Goal: Task Accomplishment & Management: Manage account settings

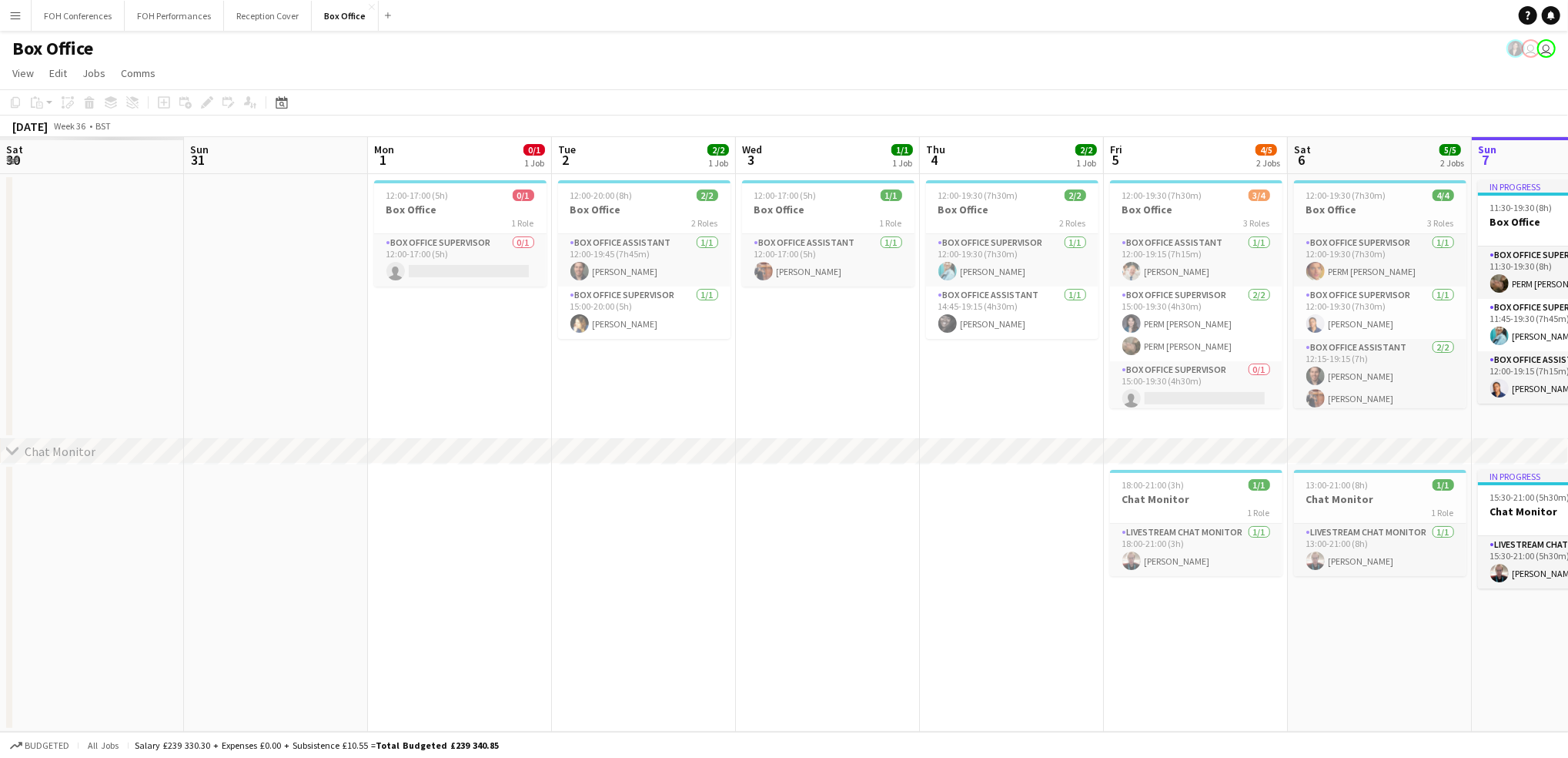
scroll to position [0, 367]
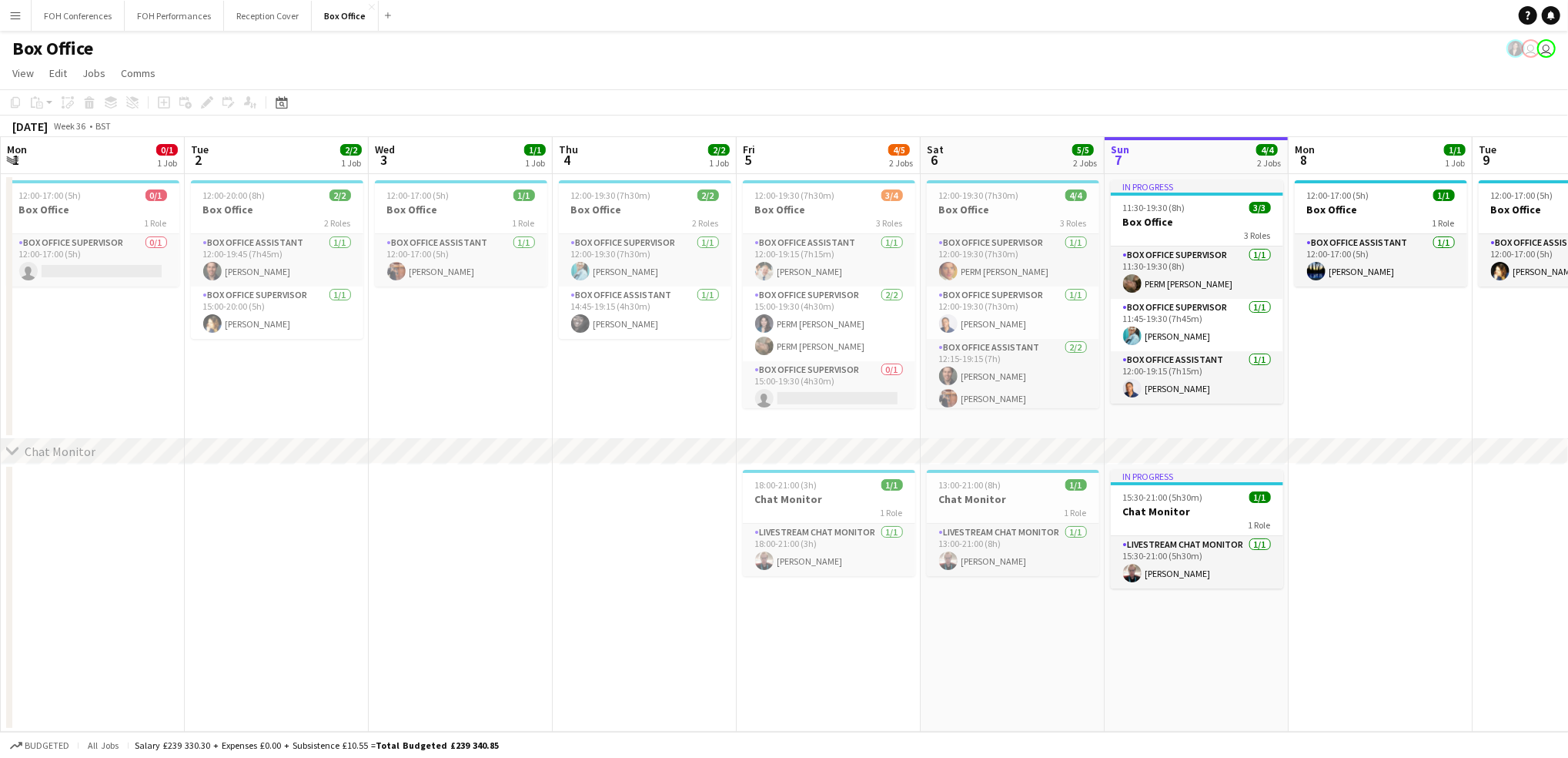
click at [579, 129] on div "September 2025 Week 36 • BST" at bounding box center [784, 126] width 1568 height 22
click at [612, 70] on app-page-menu "View Day view expanded Day view collapsed Month view Date picker Jump to [DATE]…" at bounding box center [784, 75] width 1568 height 29
click at [679, 61] on app-page-menu "View Day view expanded Day view collapsed Month view Date picker Jump to [DATE]…" at bounding box center [784, 75] width 1568 height 29
click at [148, 11] on button "FOH Performances Close" at bounding box center [174, 15] width 99 height 30
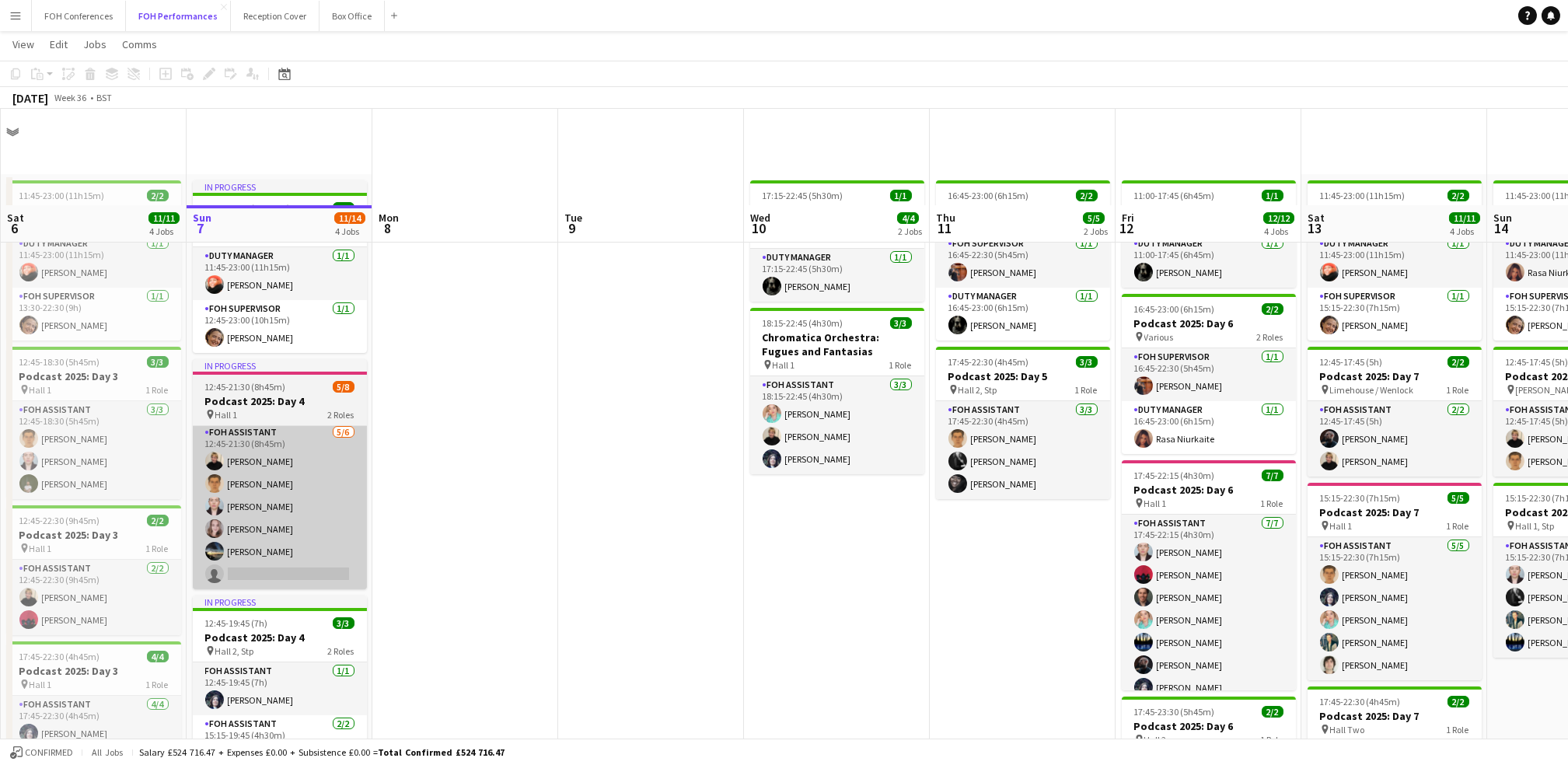
scroll to position [207, 0]
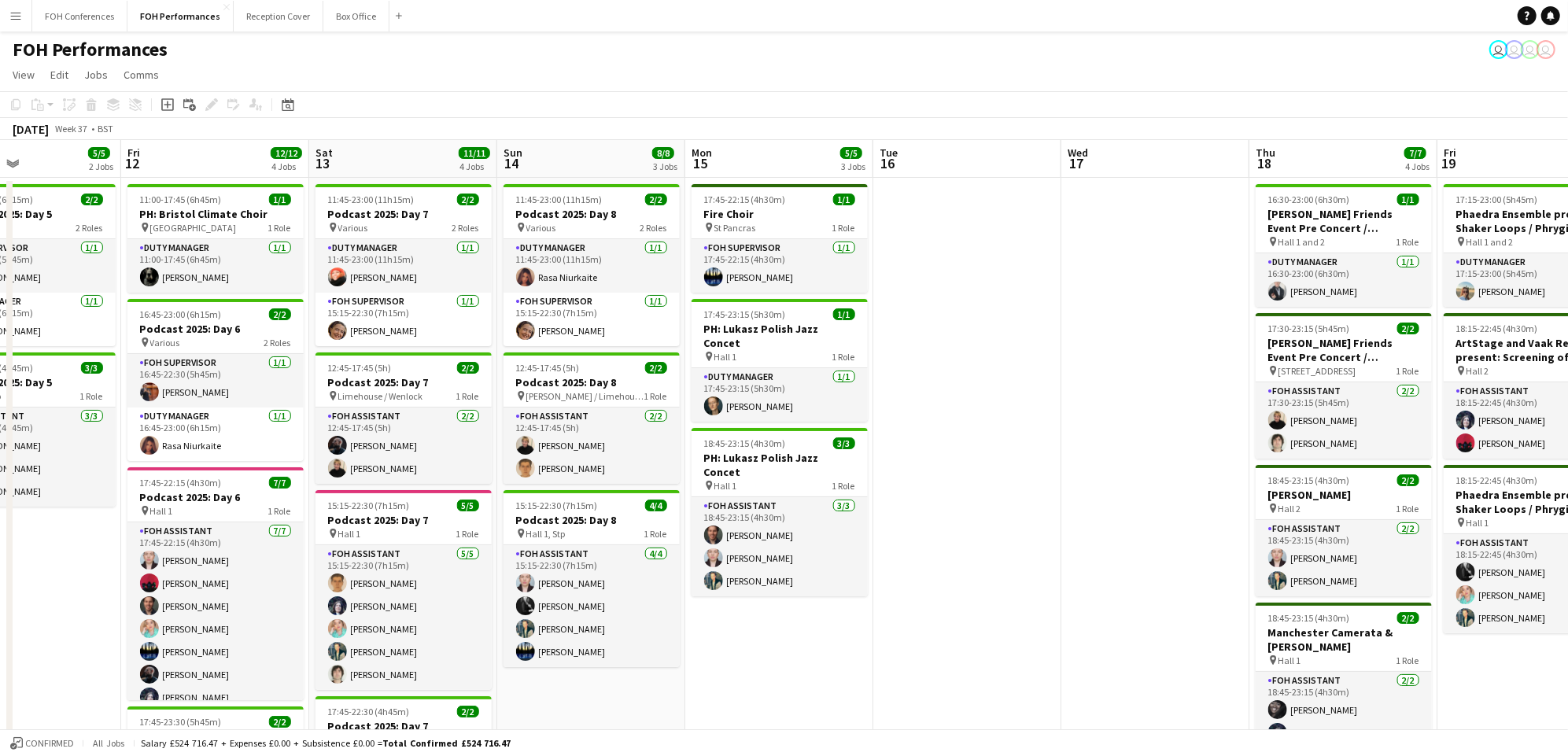
scroll to position [0, 658]
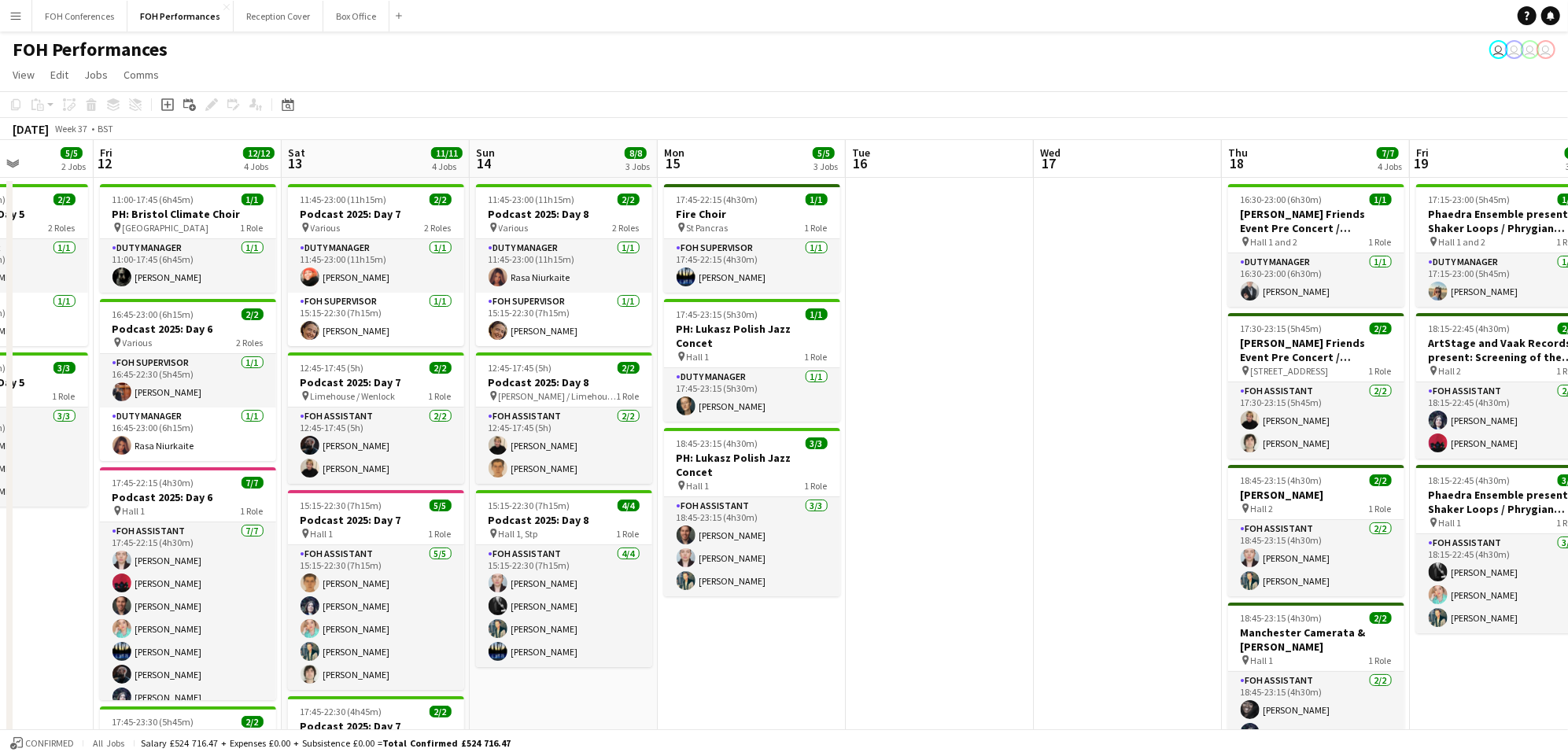
drag, startPoint x: 398, startPoint y: 171, endPoint x: 412, endPoint y: 179, distance: 16.1
click at [412, 179] on app-calendar-viewport "Mon 8 Tue 9 Wed 10 4/4 2 Jobs Thu 11 5/5 2 Jobs Fri 12 12/12 4 Jobs Sat 13 11/1…" at bounding box center [784, 513] width 1568 height 747
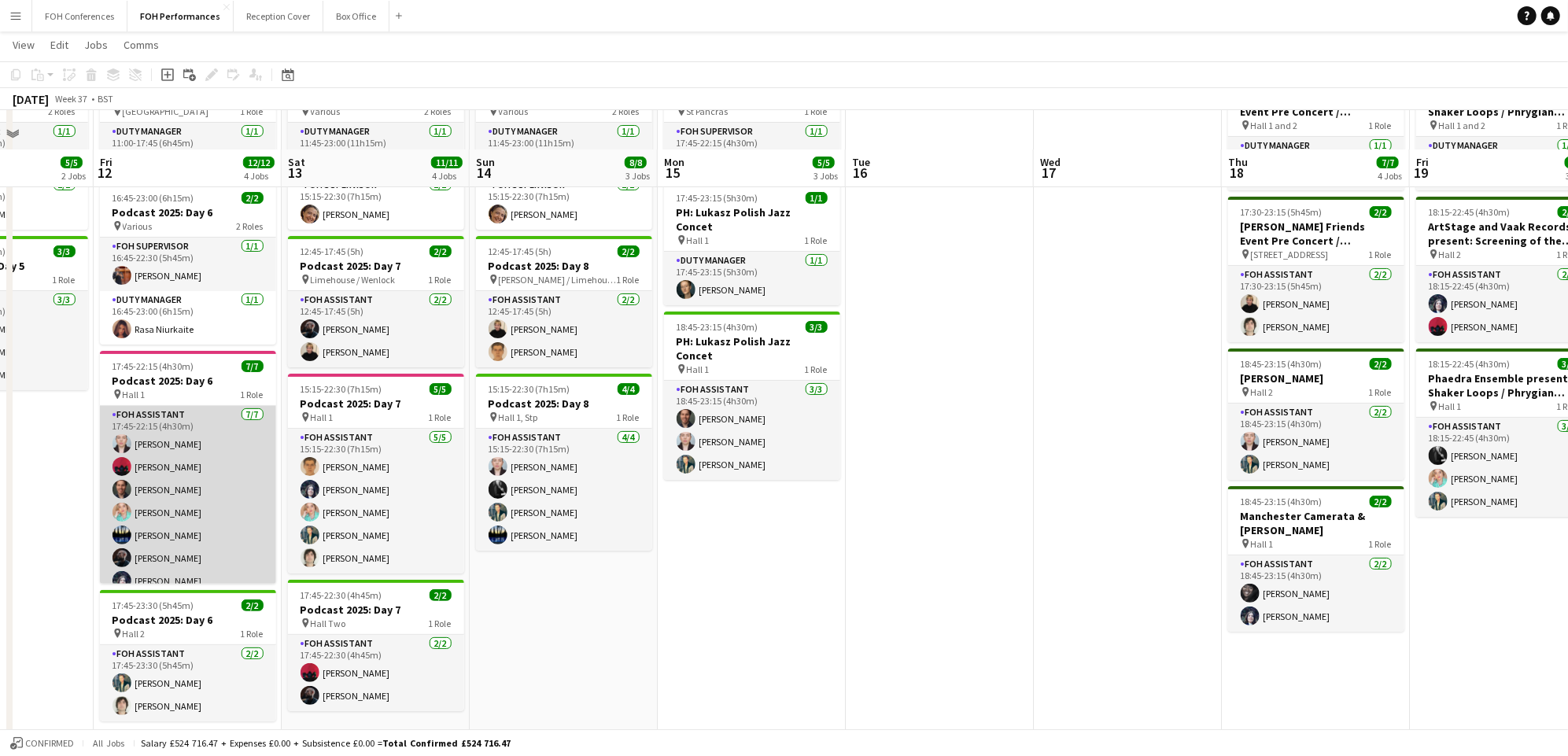
scroll to position [156, 0]
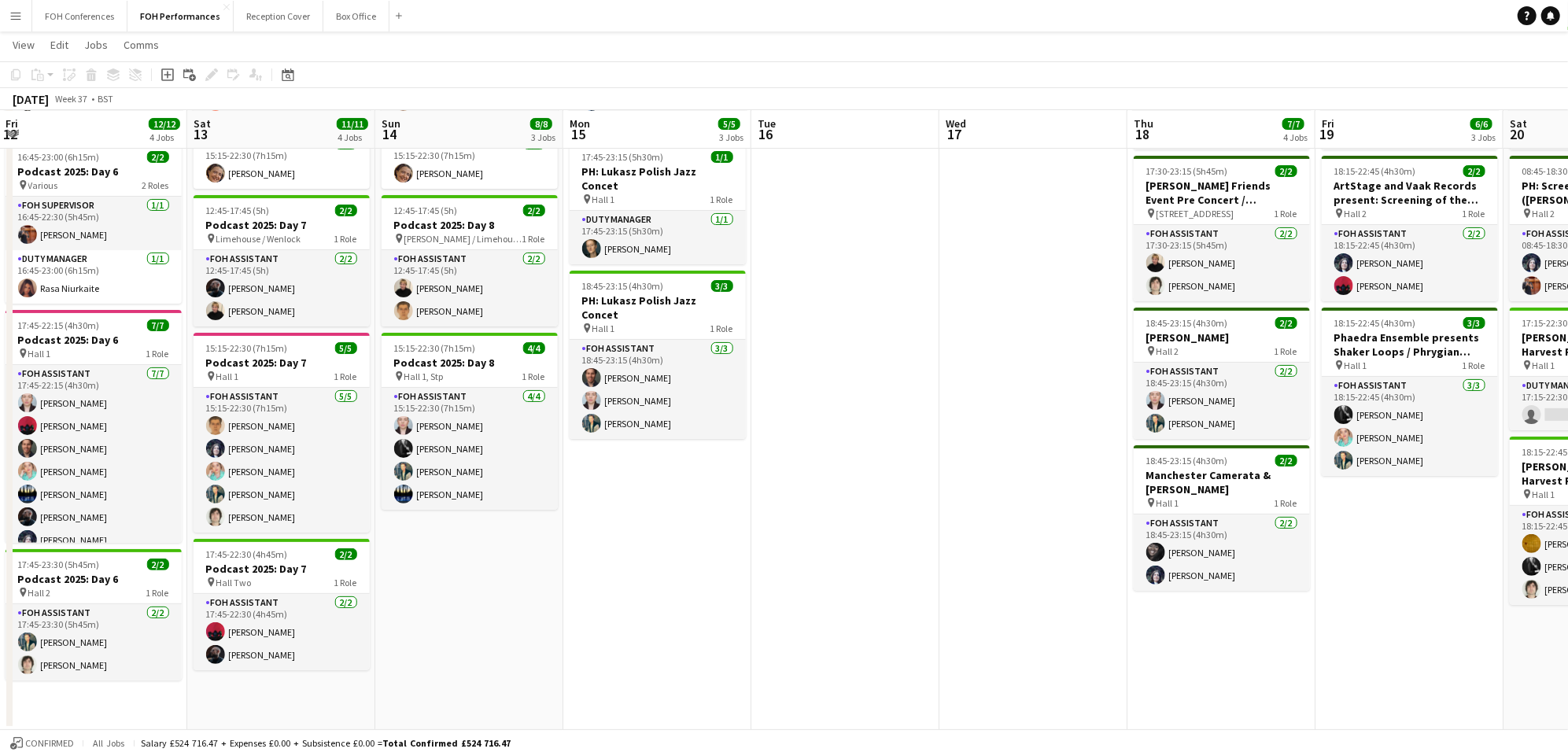
drag, startPoint x: 371, startPoint y: 121, endPoint x: 272, endPoint y: 143, distance: 101.4
click at [249, 149] on app-calendar-viewport "Mon 8 Tue 9 Wed 10 4/4 2 Jobs Thu 11 5/5 2 Jobs Fri 12 12/12 4 Jobs Sat 13 11/1…" at bounding box center [784, 318] width 1568 height 825
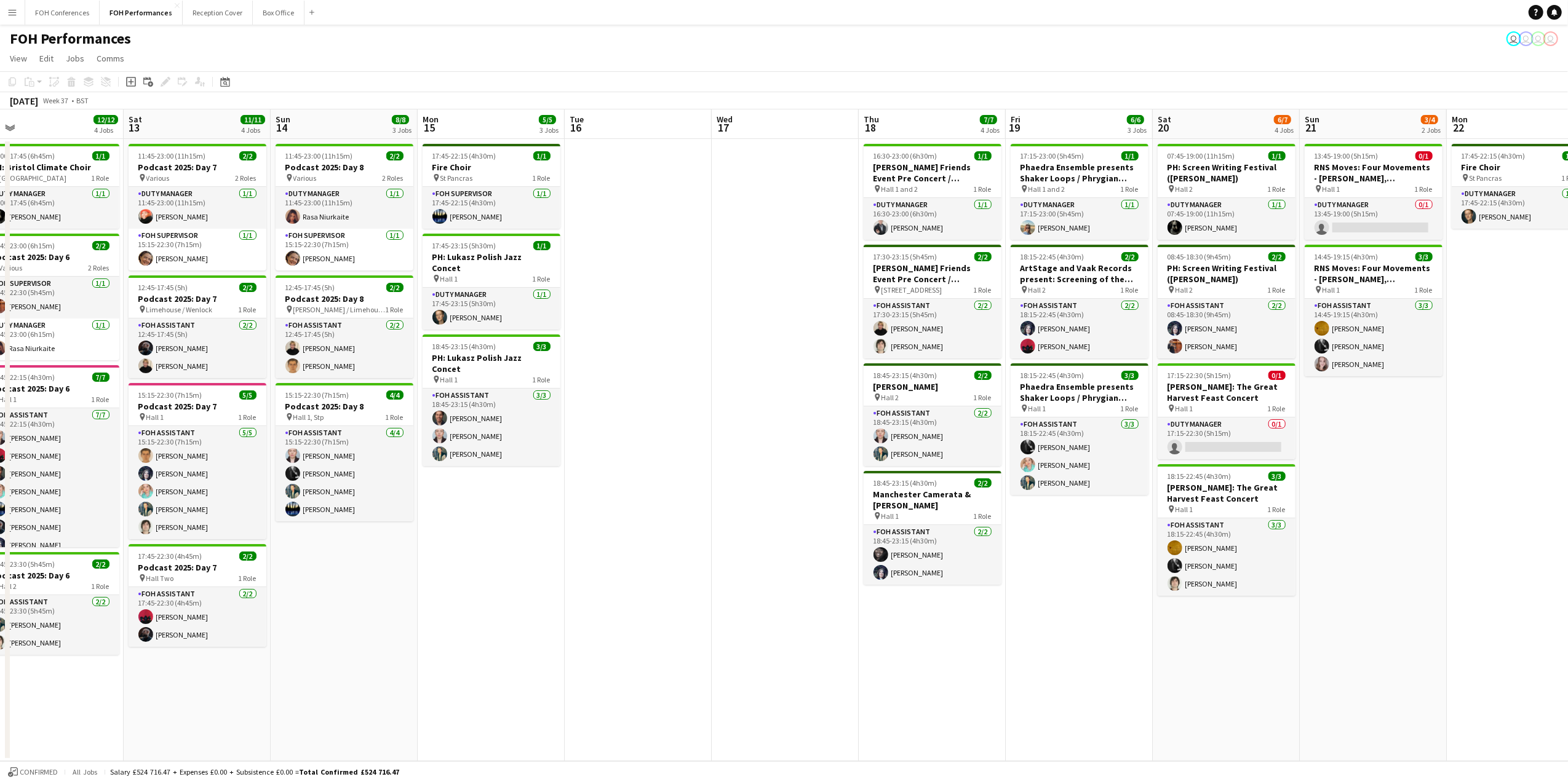
scroll to position [0, 318]
click at [212, 129] on app-board-header-date "Sat 13 11/11 4 Jobs" at bounding box center [197, 124] width 147 height 30
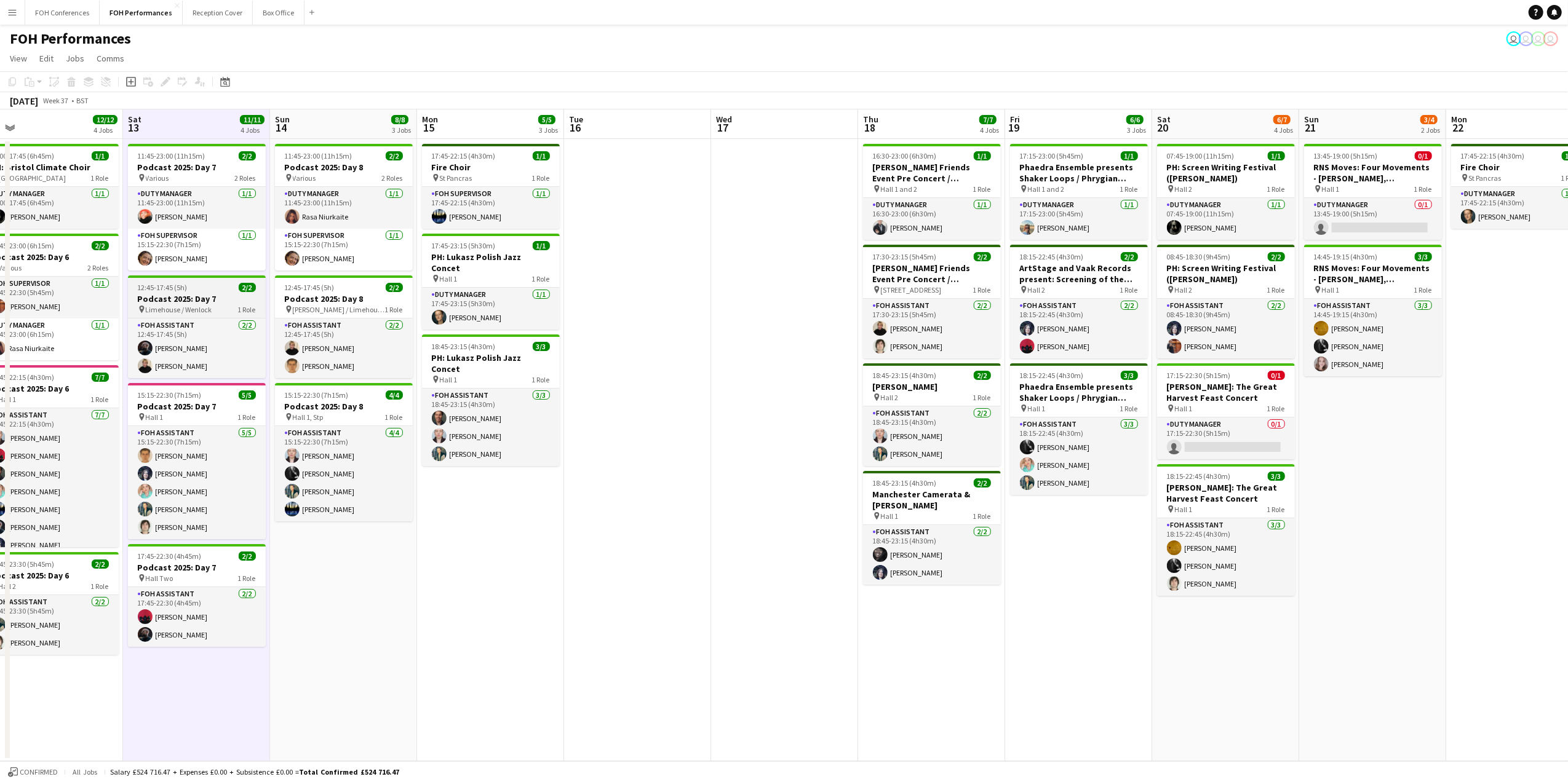
click at [184, 295] on h3 "Podcast 2025: Day 7" at bounding box center [197, 299] width 137 height 11
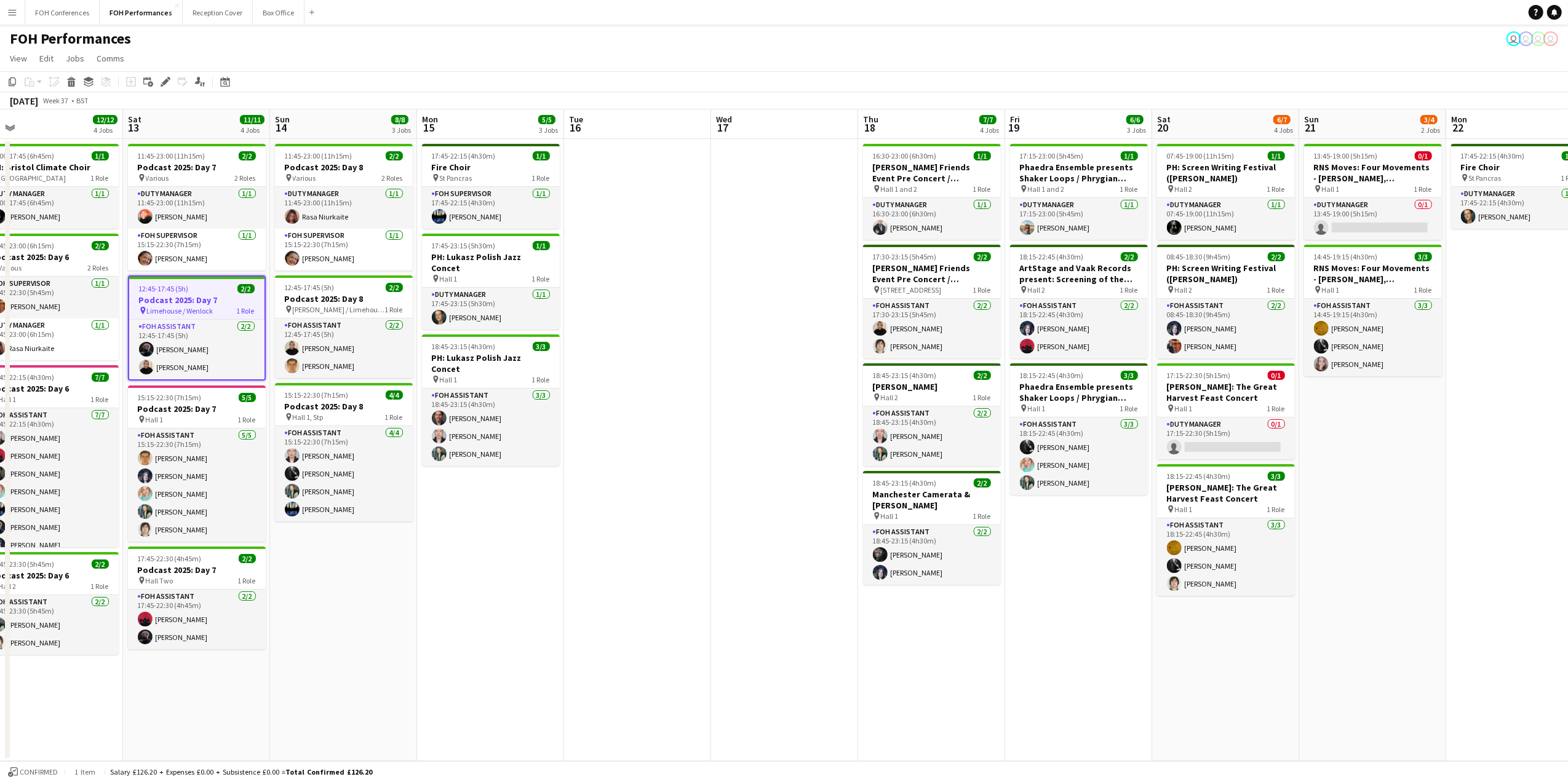
click at [162, 296] on app-job-card "12:45-17:45 (5h) 2/2 Podcast 2025: Day 7 pin Limehouse / Wenlock 1 Role FOH Ass…" at bounding box center [197, 328] width 137 height 105
click at [162, 296] on h3 "Podcast 2025: Day 7" at bounding box center [197, 299] width 137 height 11
click at [175, 298] on h3 "Podcast 2025: Day 7" at bounding box center [197, 300] width 135 height 11
click at [168, 590] on app-date-cell "11:45-23:00 (11h15m) 2/2 Podcast 2025: Day 7 pin Various 2 Roles Duty Manager […" at bounding box center [197, 450] width 147 height 623
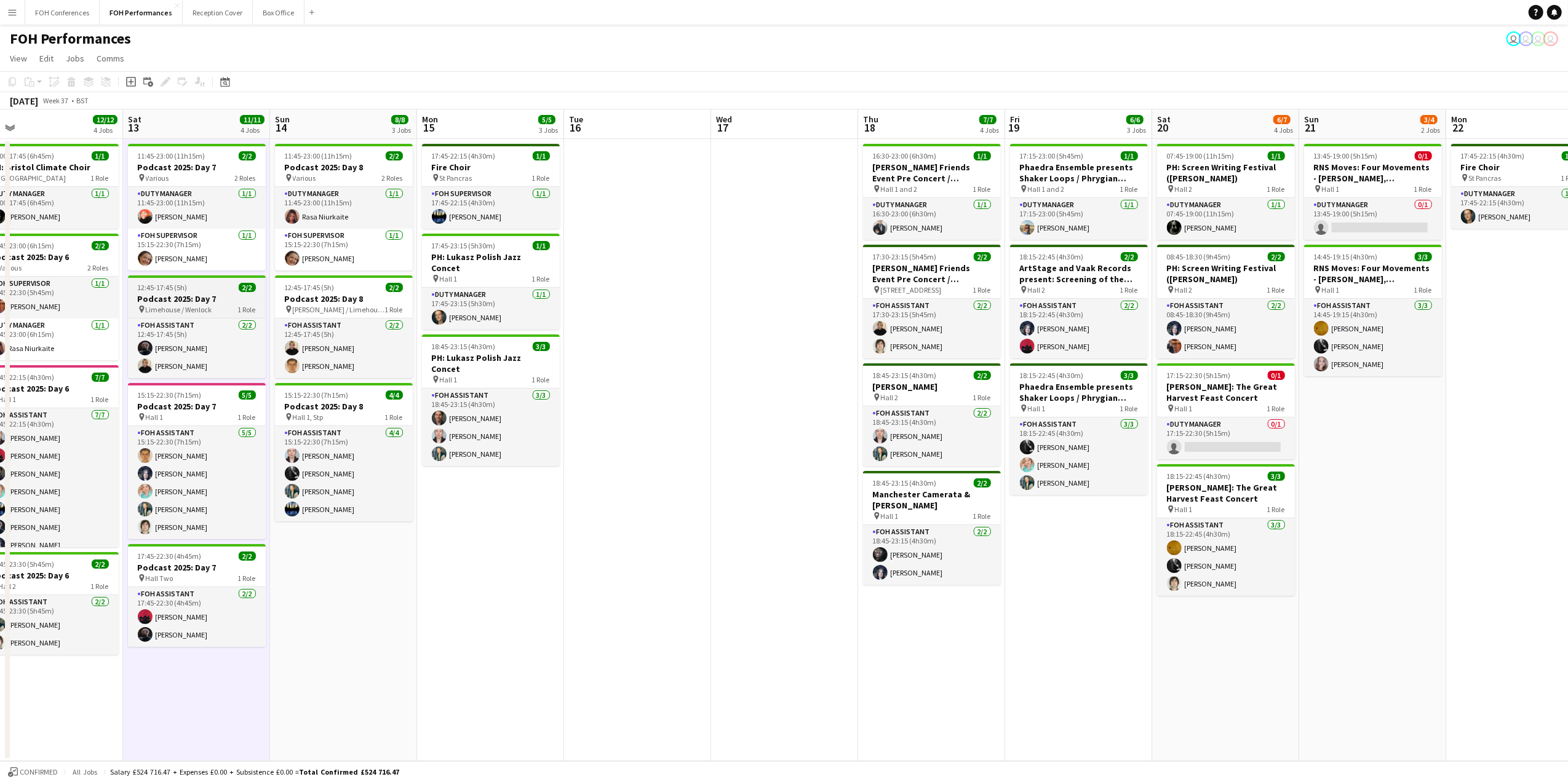
click at [188, 295] on h3 "Podcast 2025: Day 7" at bounding box center [197, 299] width 137 height 11
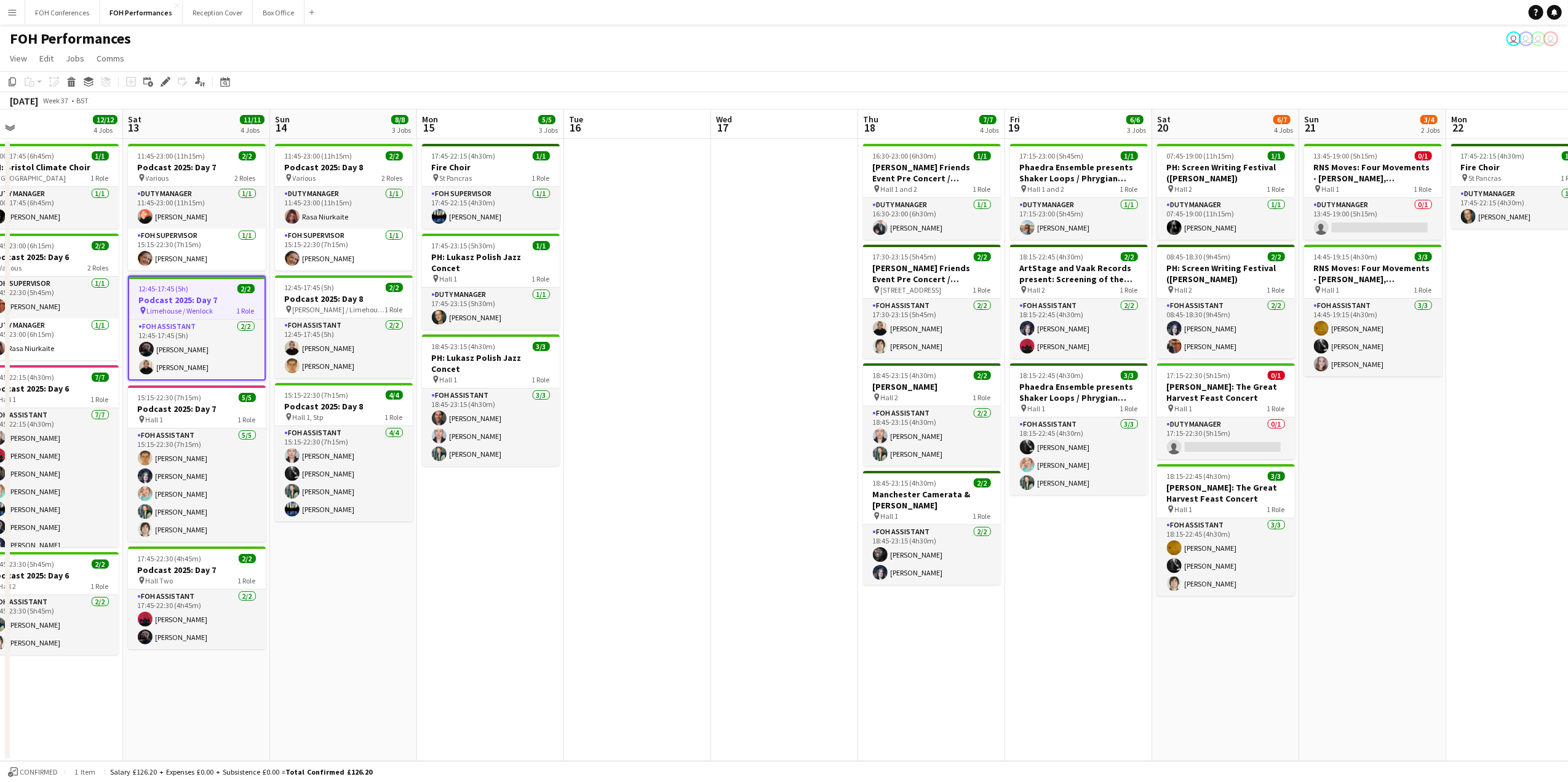
click at [199, 590] on app-date-cell "11:45-23:00 (11h15m) 2/2 Podcast 2025: Day 7 pin Various 2 Roles Duty Manager […" at bounding box center [197, 450] width 147 height 623
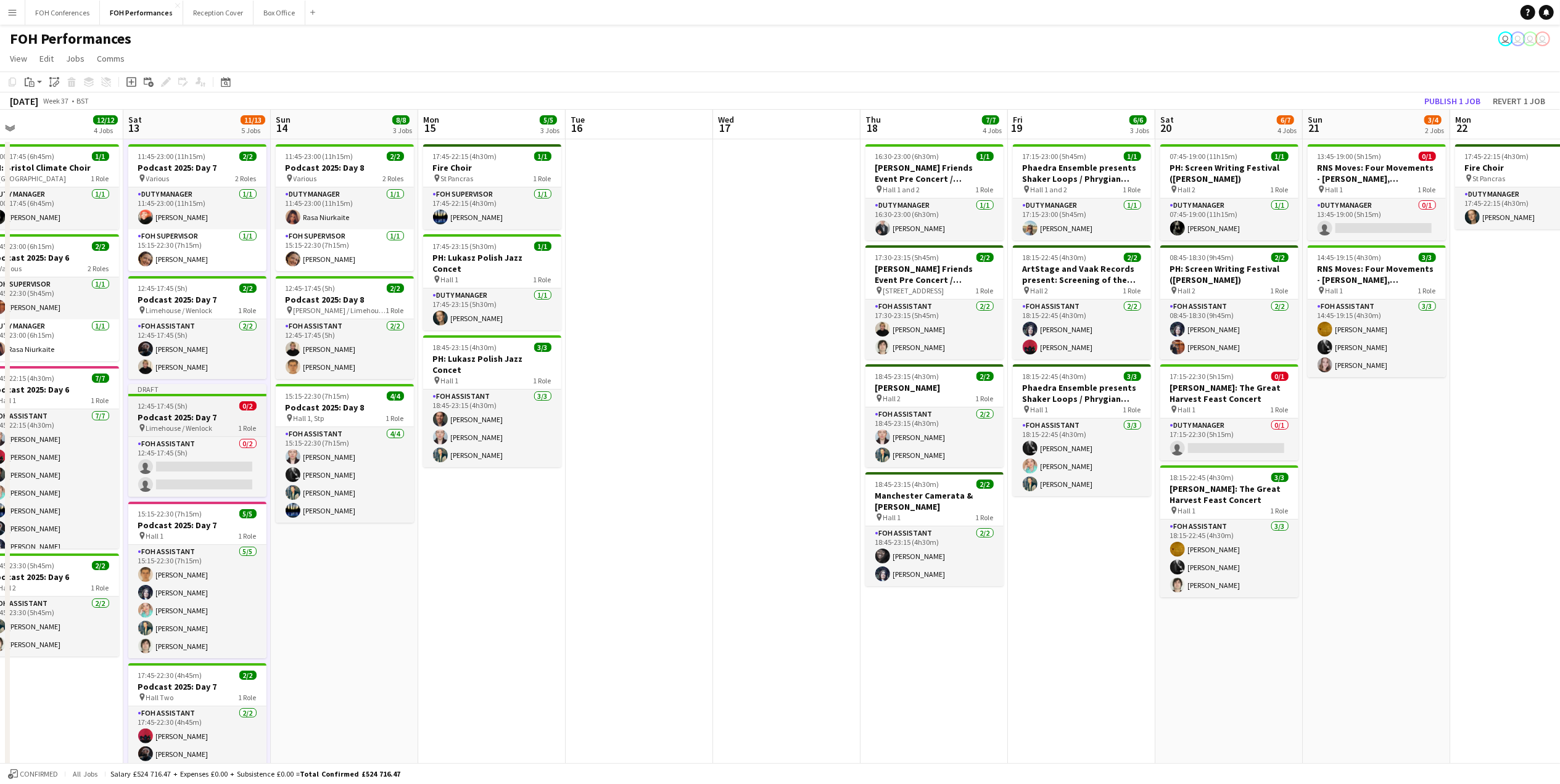
click at [159, 420] on h3 "Podcast 2025: Day 7" at bounding box center [197, 417] width 138 height 11
click at [171, 83] on div "Edit" at bounding box center [165, 81] width 14 height 14
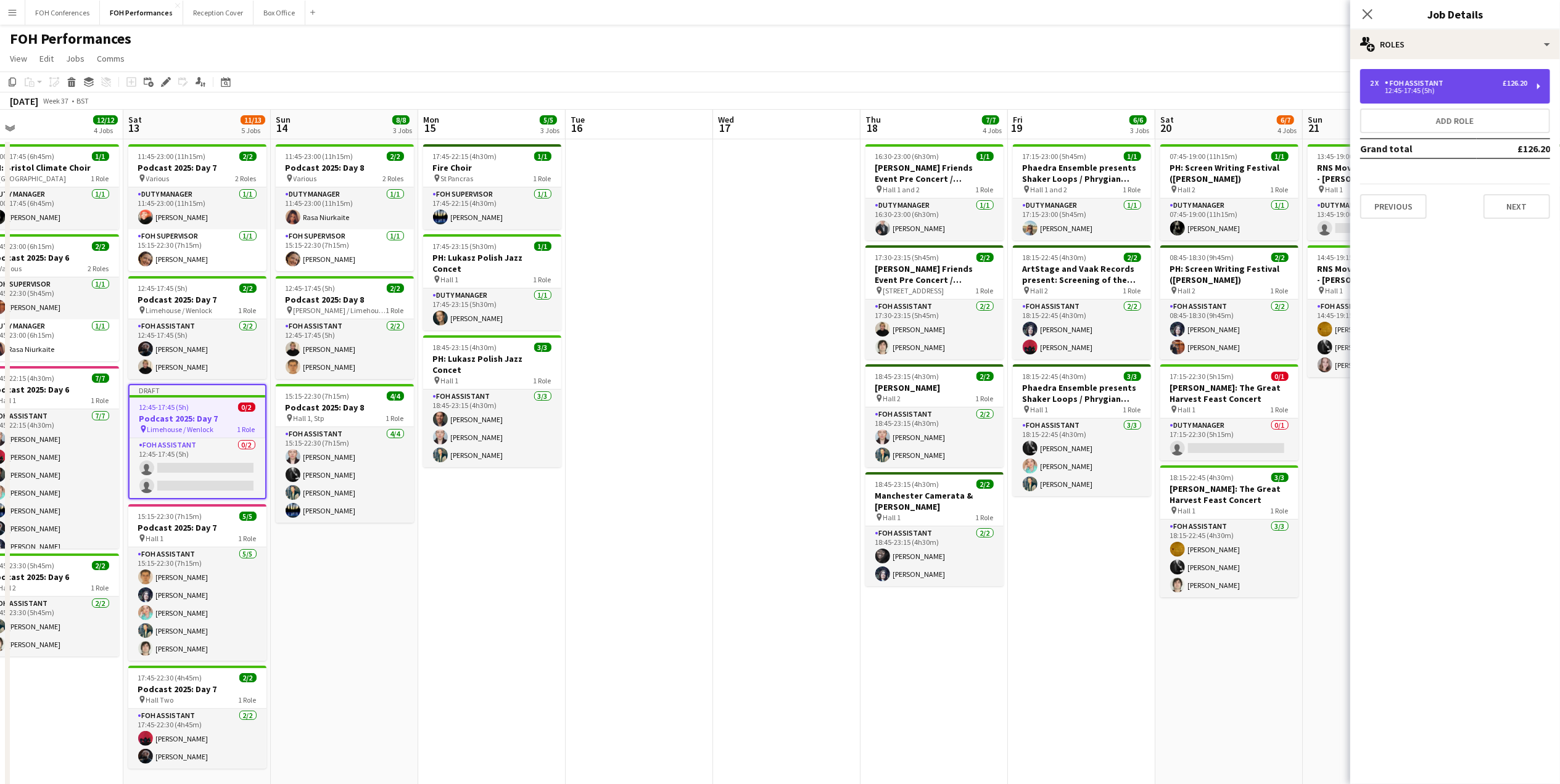
click at [1229, 85] on div "FOH Assistant" at bounding box center [1417, 83] width 63 height 9
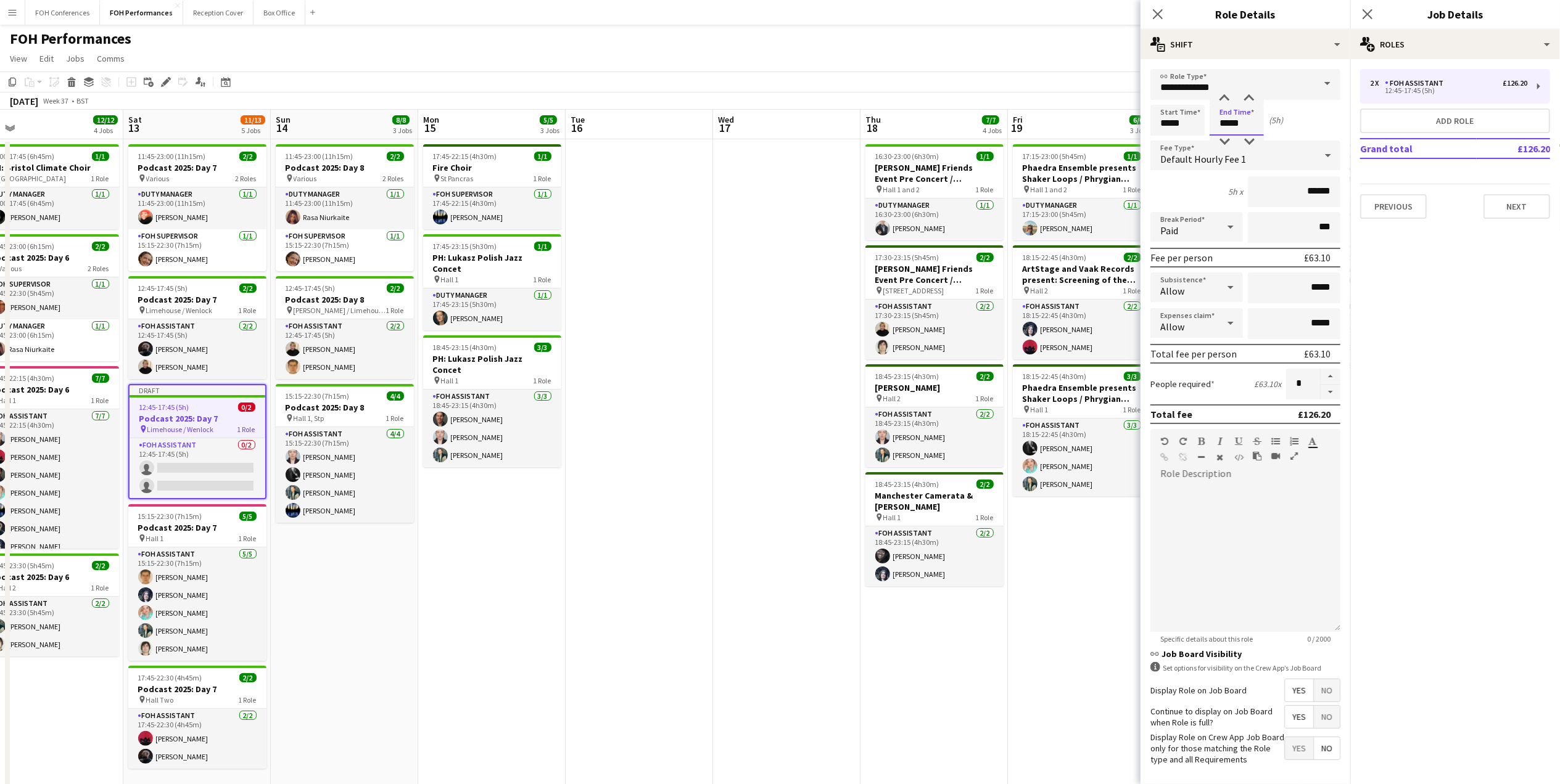
drag, startPoint x: 1249, startPoint y: 121, endPoint x: 1181, endPoint y: 103, distance: 70.3
click at [1212, 120] on input "*****" at bounding box center [1237, 120] width 54 height 31
type input "*****"
click at [1229, 208] on button "Next" at bounding box center [1517, 207] width 67 height 25
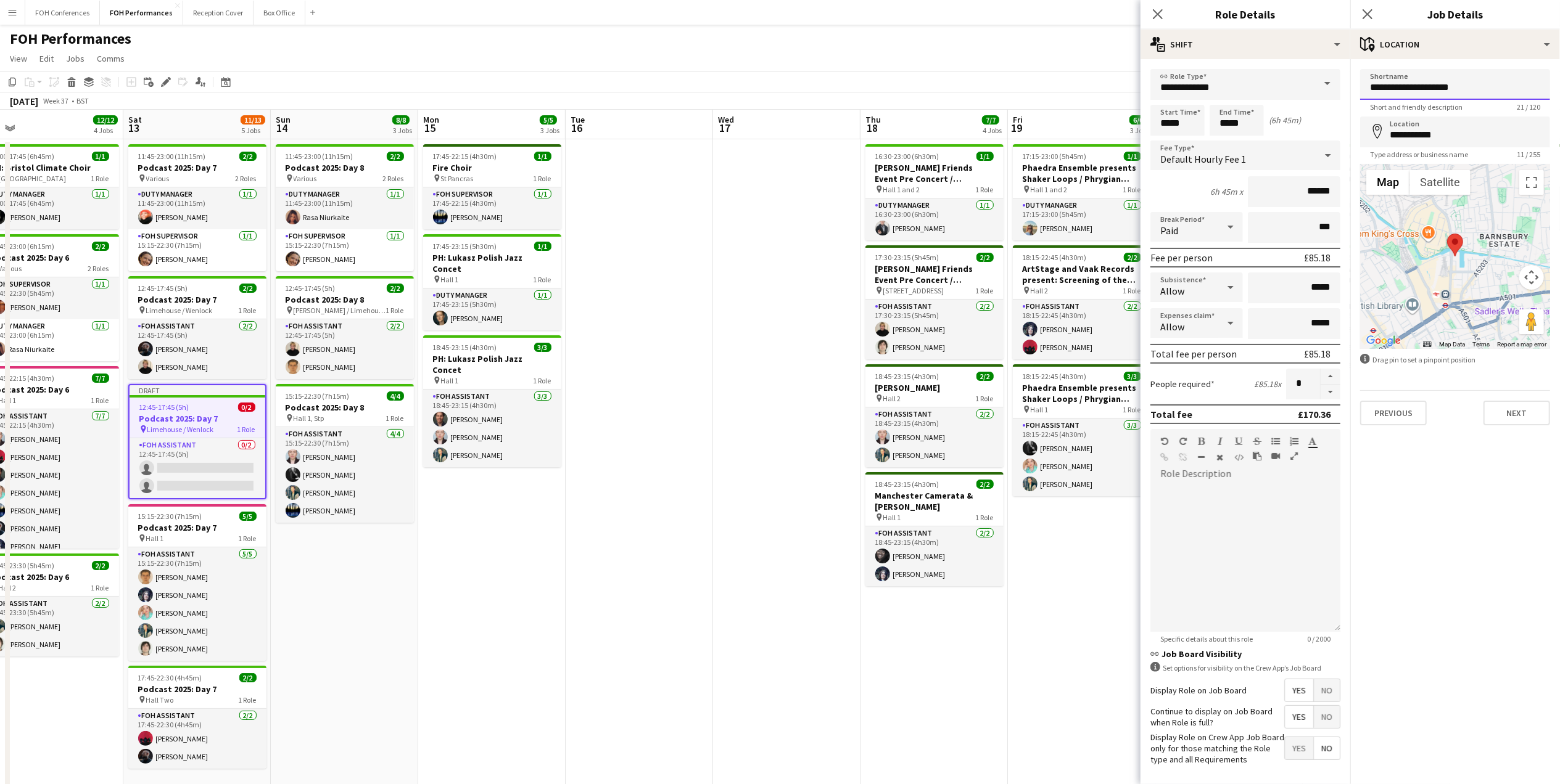
click at [1229, 84] on input "**********" at bounding box center [1455, 84] width 190 height 31
type input "**********"
click at [1229, 422] on button "Next" at bounding box center [1517, 413] width 67 height 25
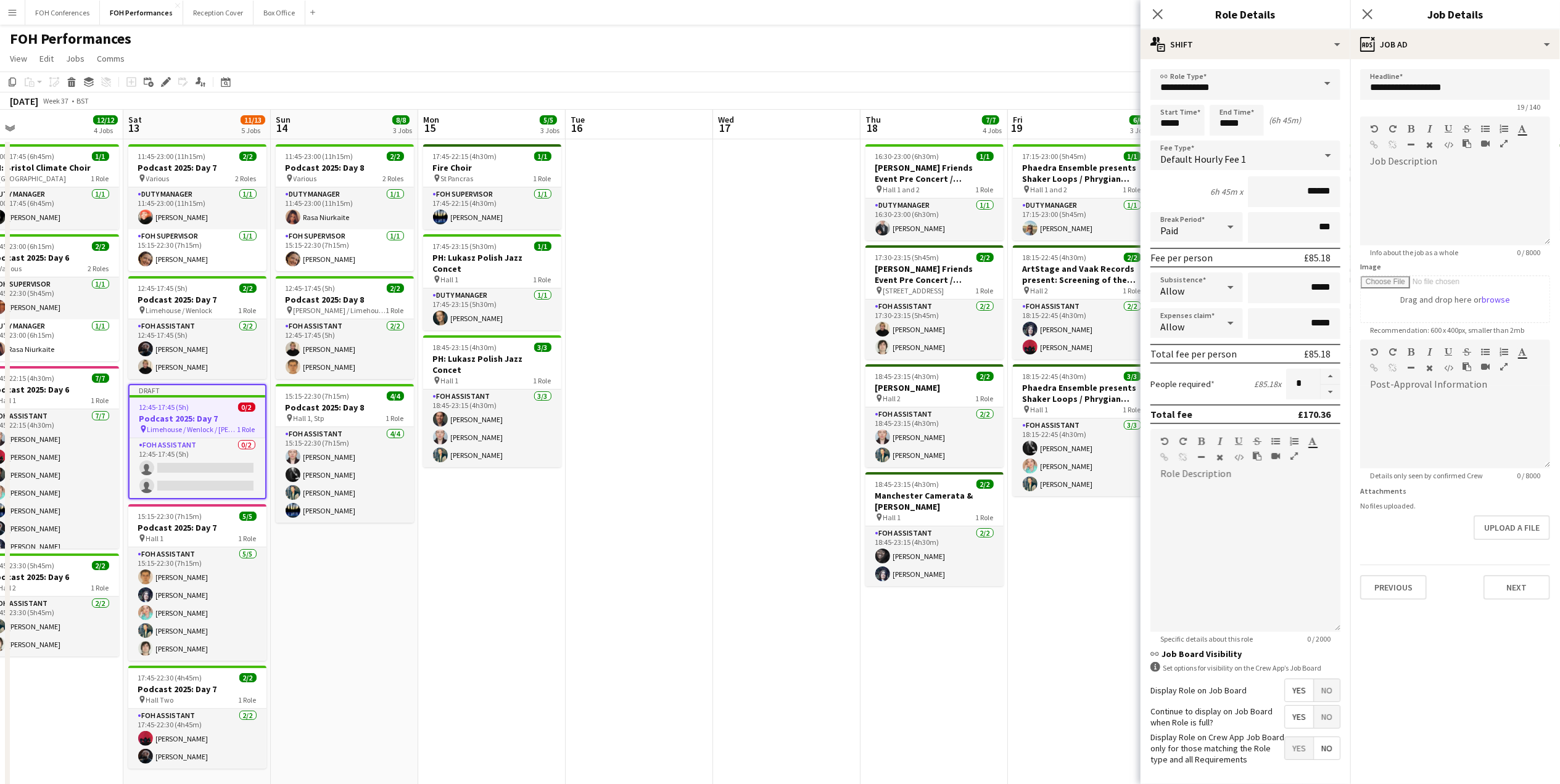
click at [1073, 38] on div "FOH Performances user user user user" at bounding box center [780, 37] width 1560 height 23
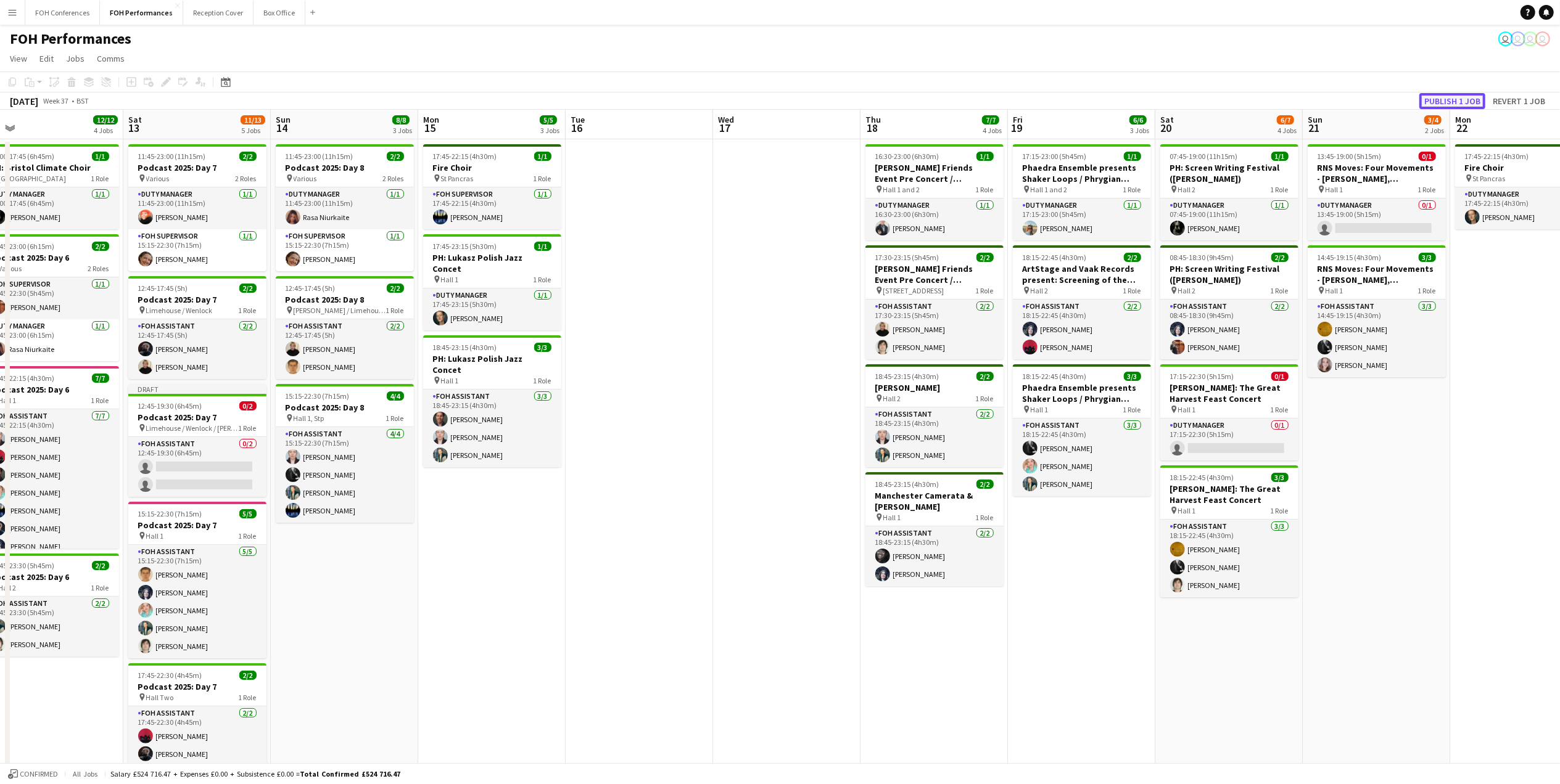
click at [1229, 101] on button "Publish 1 job" at bounding box center [1452, 101] width 66 height 16
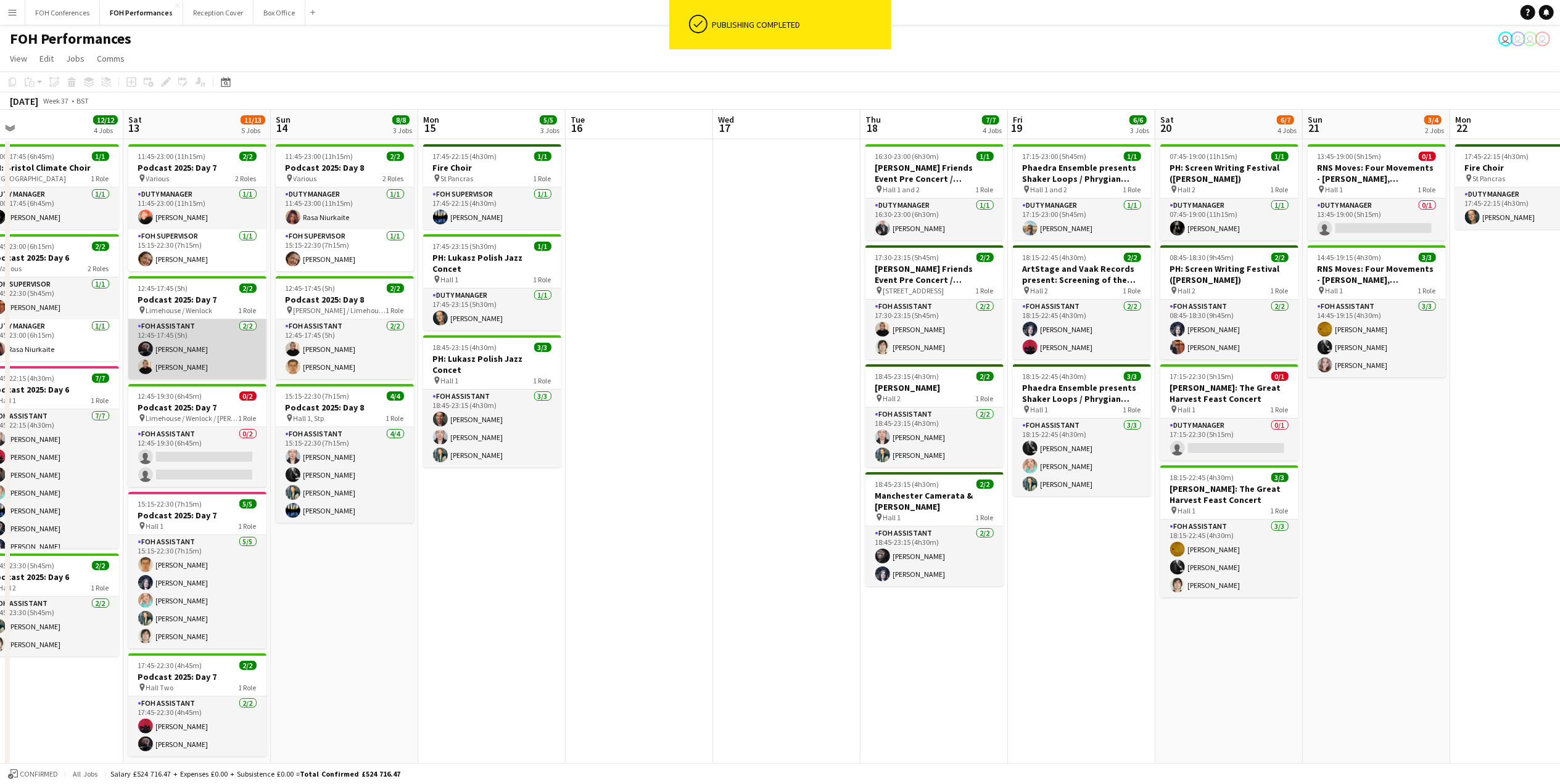
click at [167, 366] on app-card-role "FOH Assistant [DATE] 12:45-17:45 (5h) [PERSON_NAME] [PERSON_NAME]" at bounding box center [197, 349] width 138 height 60
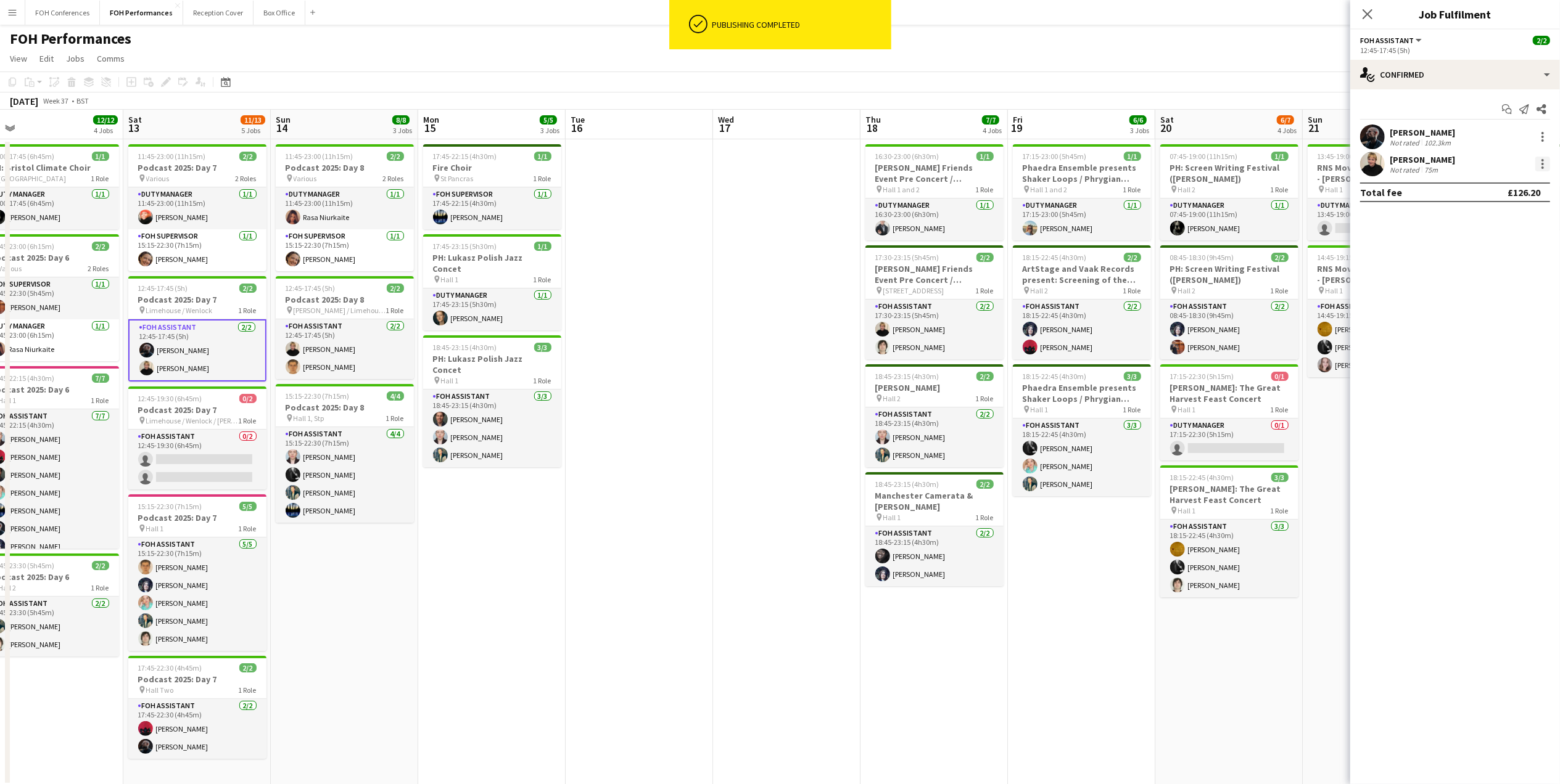
click at [1229, 159] on div at bounding box center [1542, 163] width 14 height 14
click at [1229, 305] on span "Remove" at bounding box center [1483, 305] width 37 height 10
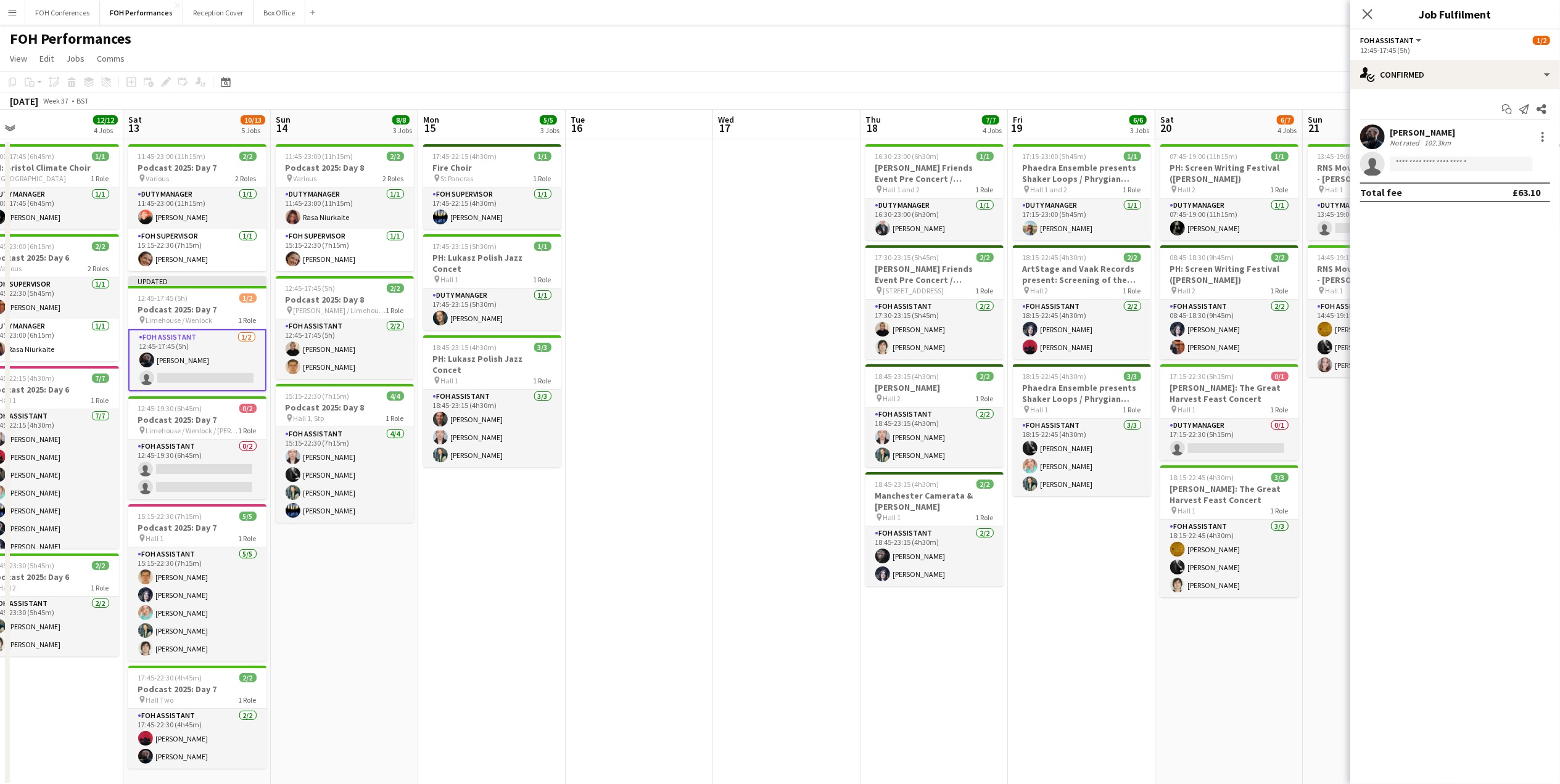
click at [1229, 56] on app-page-menu "View Day view expanded Day view collapsed Month view Date picker Jump to [DATE]…" at bounding box center [780, 60] width 1560 height 23
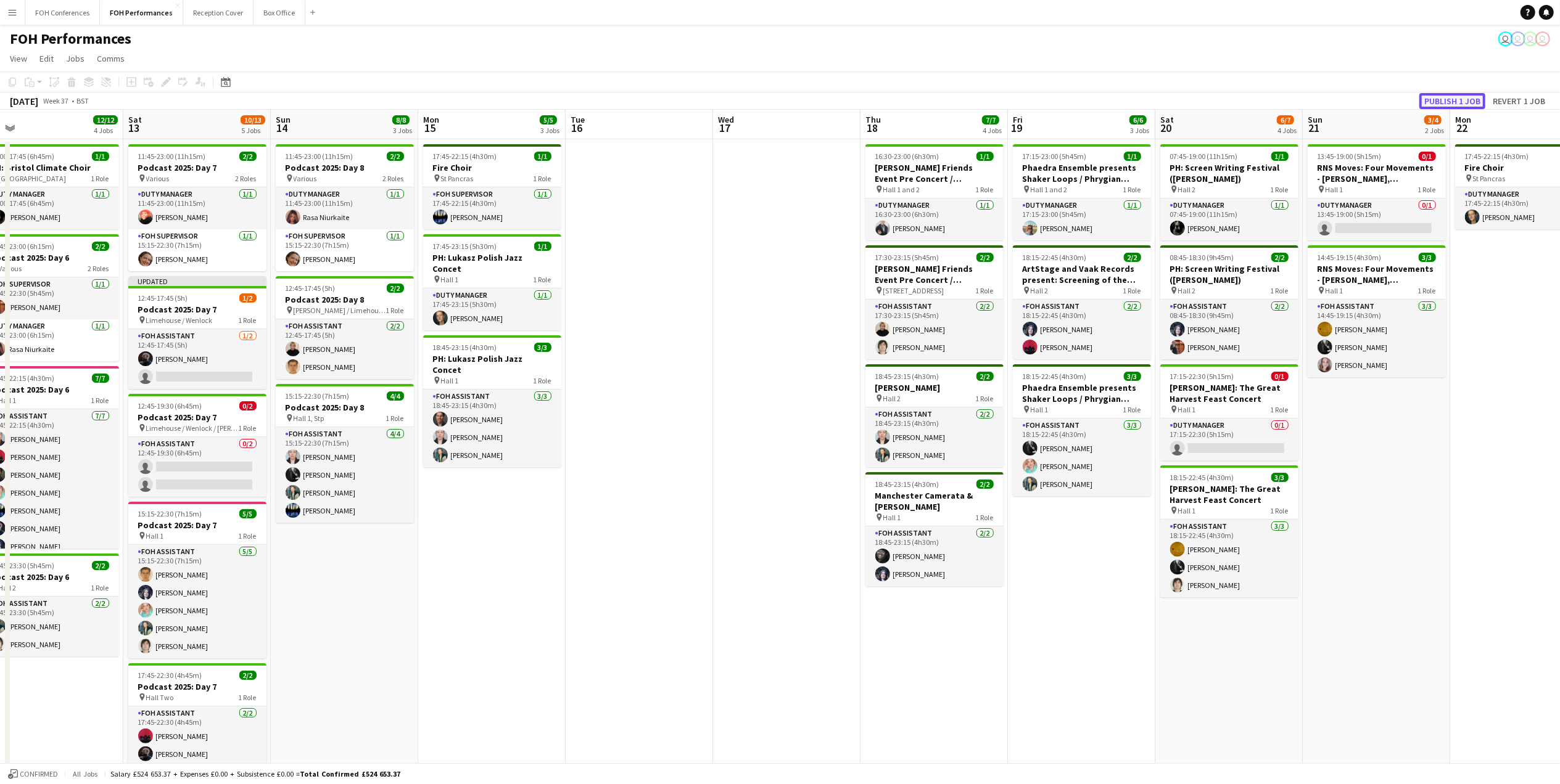
click at [1229, 95] on button "Publish 1 job" at bounding box center [1452, 101] width 66 height 16
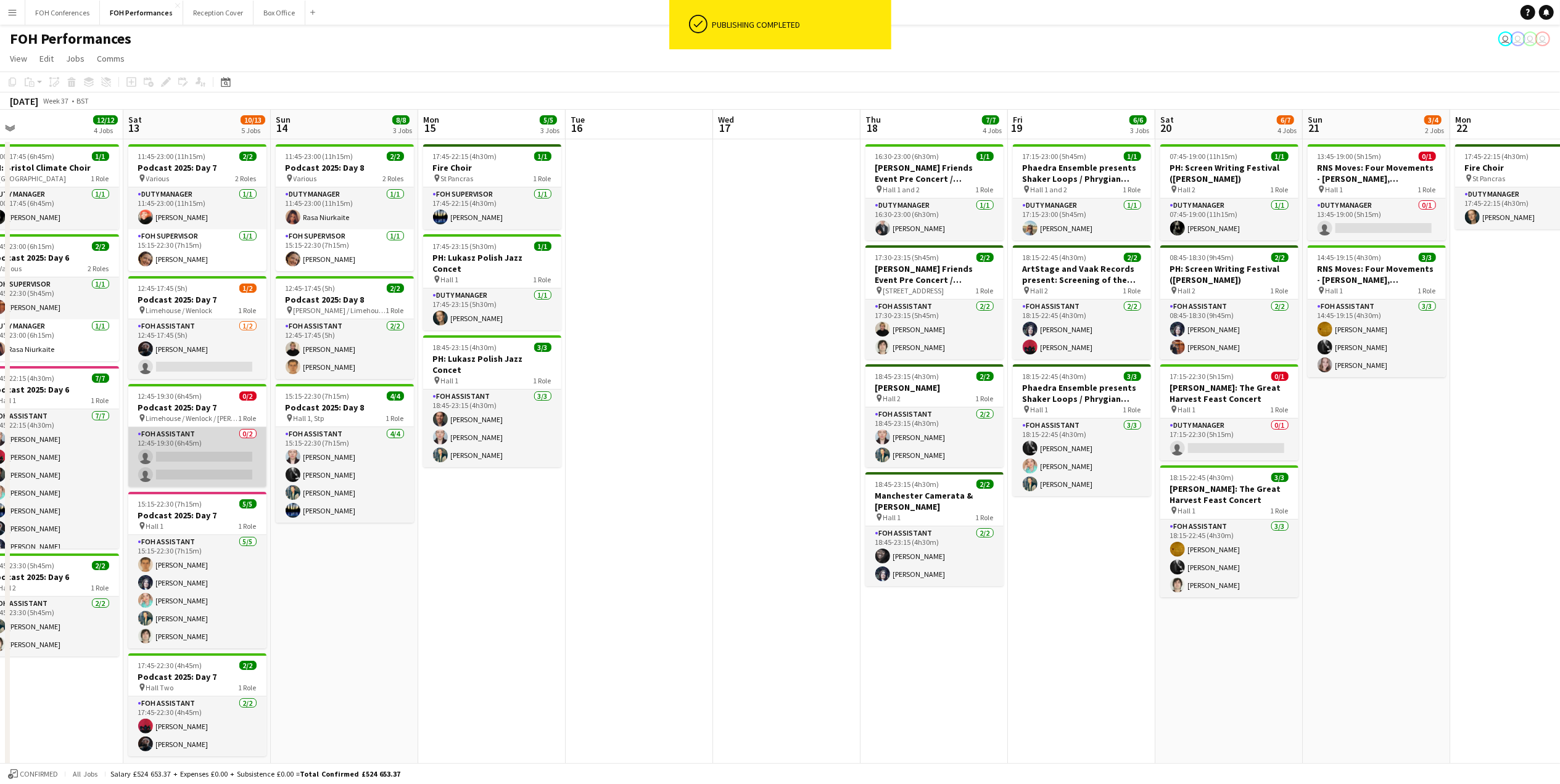
click at [194, 460] on app-card-role "FOH Assistant 0/2 12:45-19:30 (6h45m) single-neutral-actions single-neutral-act…" at bounding box center [197, 457] width 138 height 60
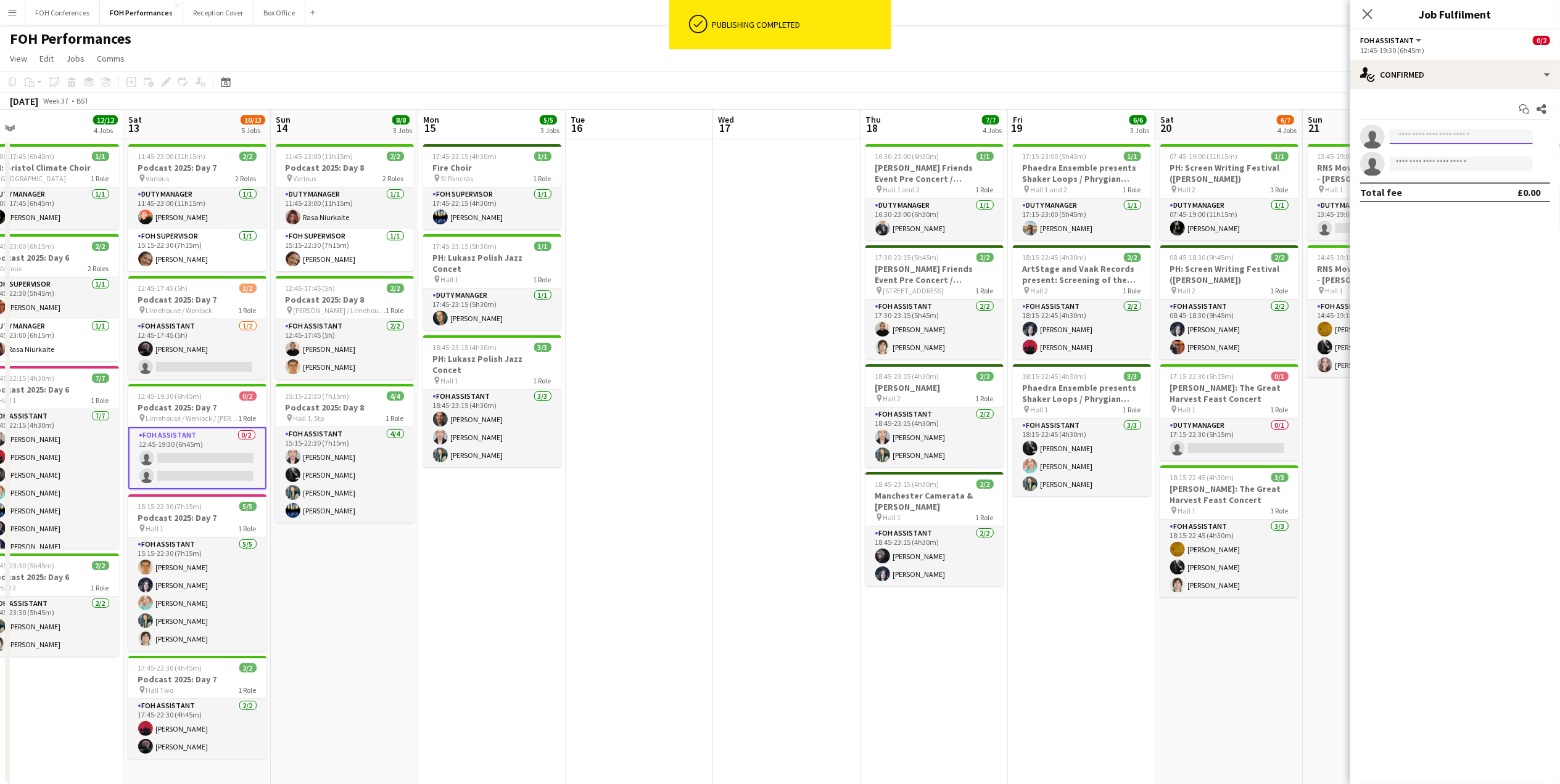
click at [1229, 141] on input at bounding box center [1461, 136] width 143 height 14
click at [1229, 141] on input at bounding box center [1461, 136] width 143 height 14
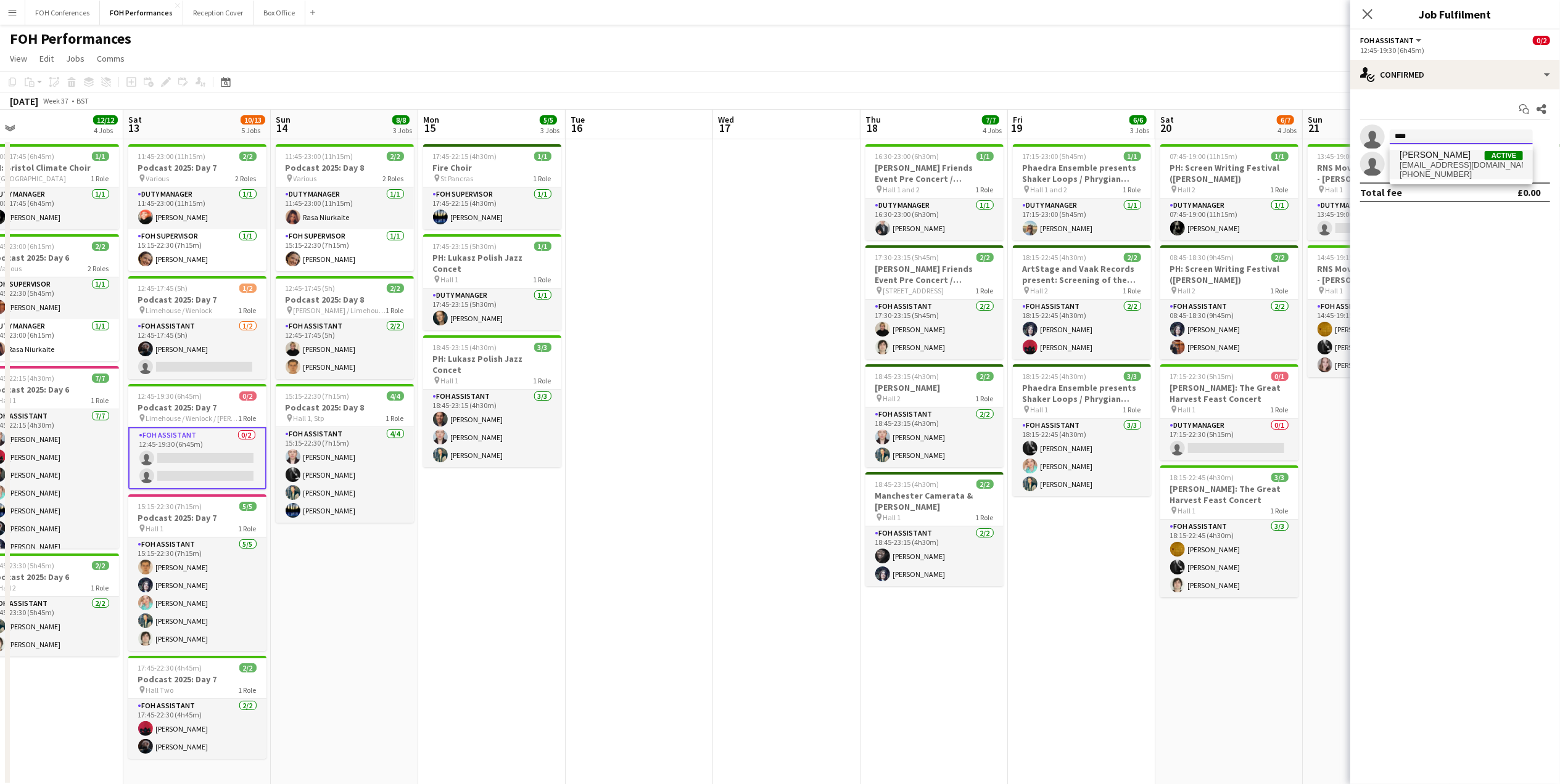
type input "****"
click at [1229, 167] on span "[EMAIL_ADDRESS][DOMAIN_NAME]" at bounding box center [1461, 165] width 123 height 10
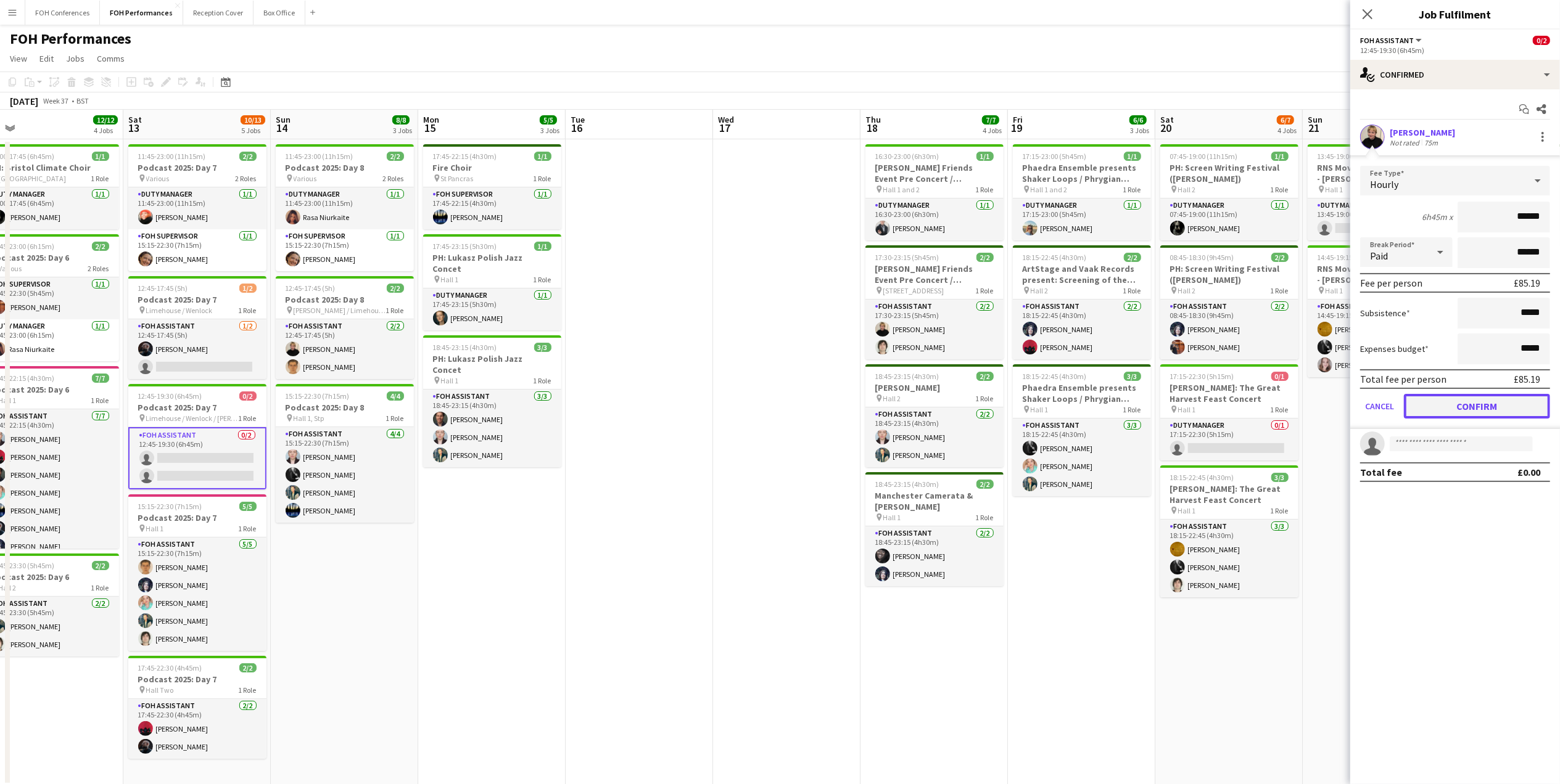
click at [1229, 398] on button "Confirm" at bounding box center [1477, 406] width 146 height 25
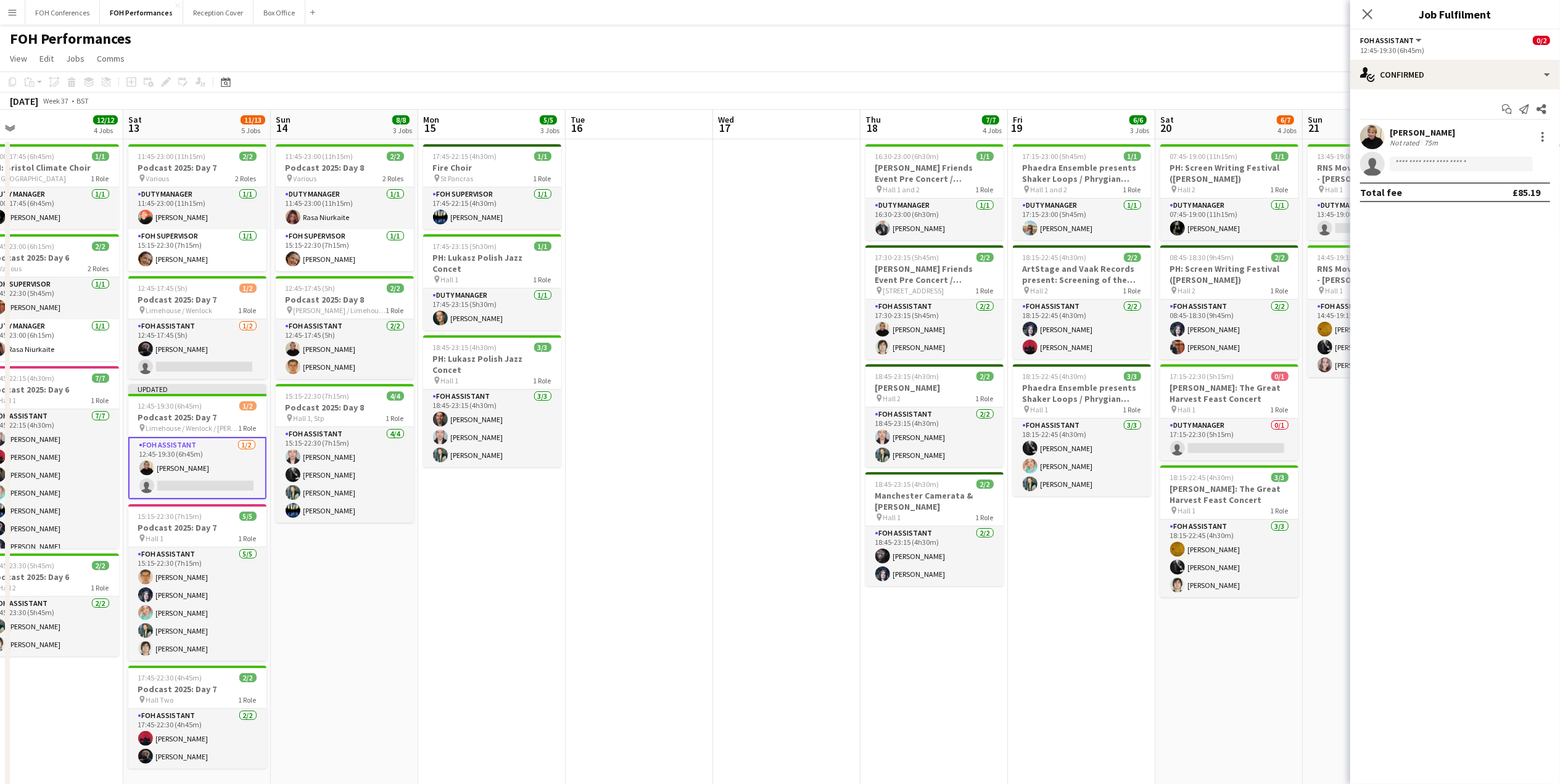
click at [1229, 45] on div "FOH Performances user user user user" at bounding box center [780, 37] width 1560 height 23
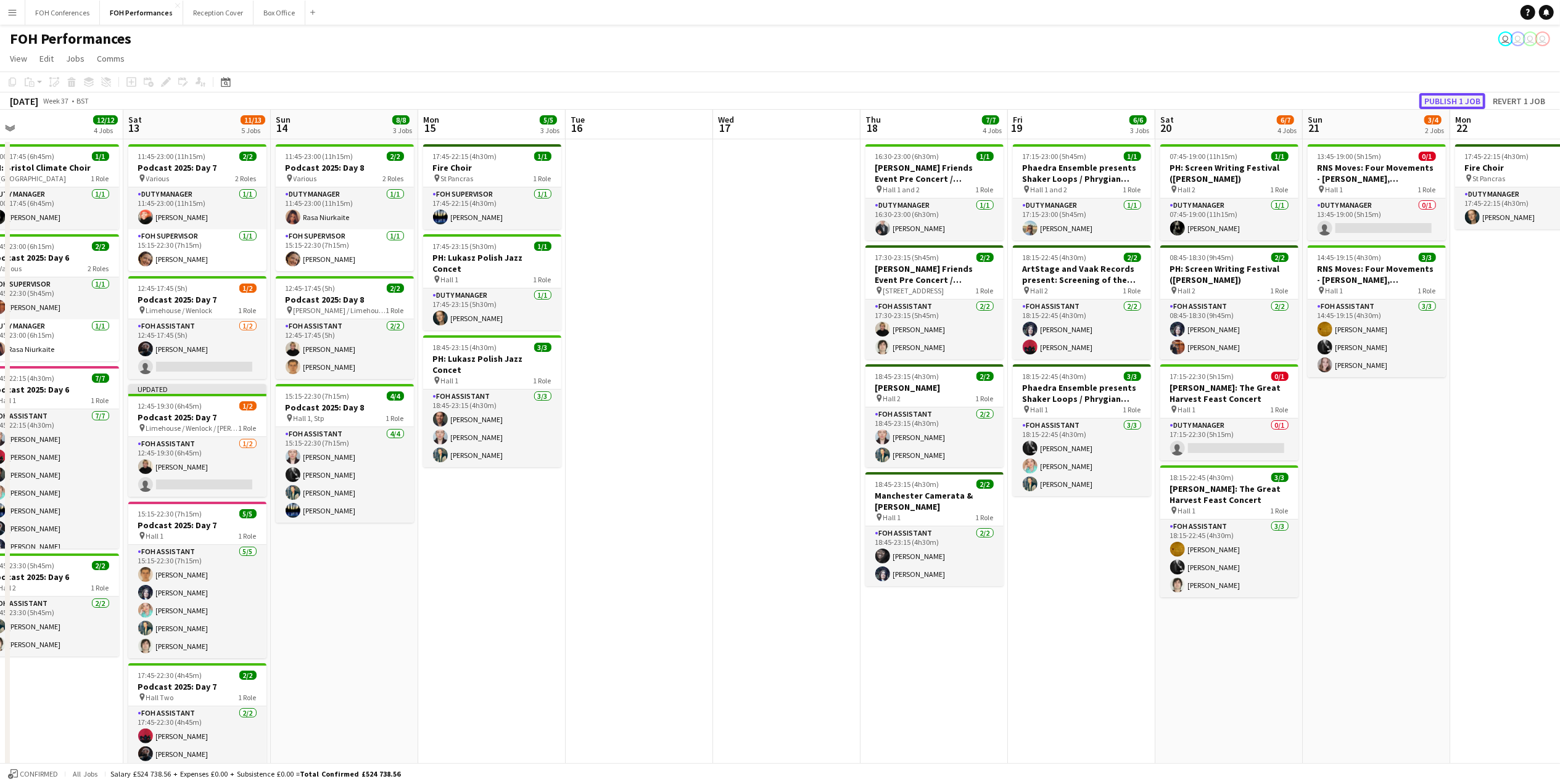
click at [1229, 107] on button "Publish 1 job" at bounding box center [1452, 101] width 66 height 16
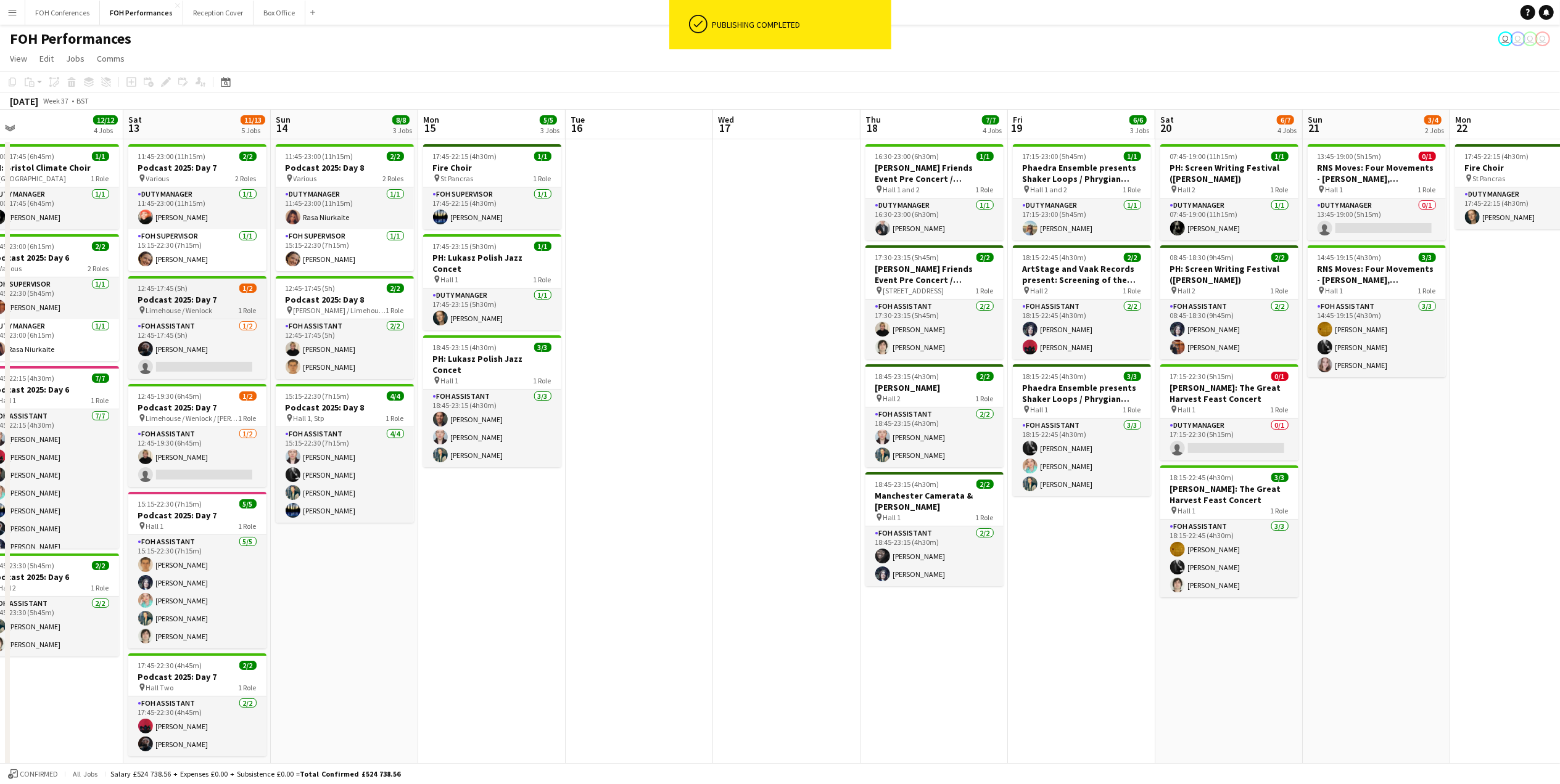
click at [186, 298] on h3 "Podcast 2025: Day 7" at bounding box center [197, 300] width 138 height 11
click at [164, 74] on div "Edit" at bounding box center [165, 81] width 14 height 14
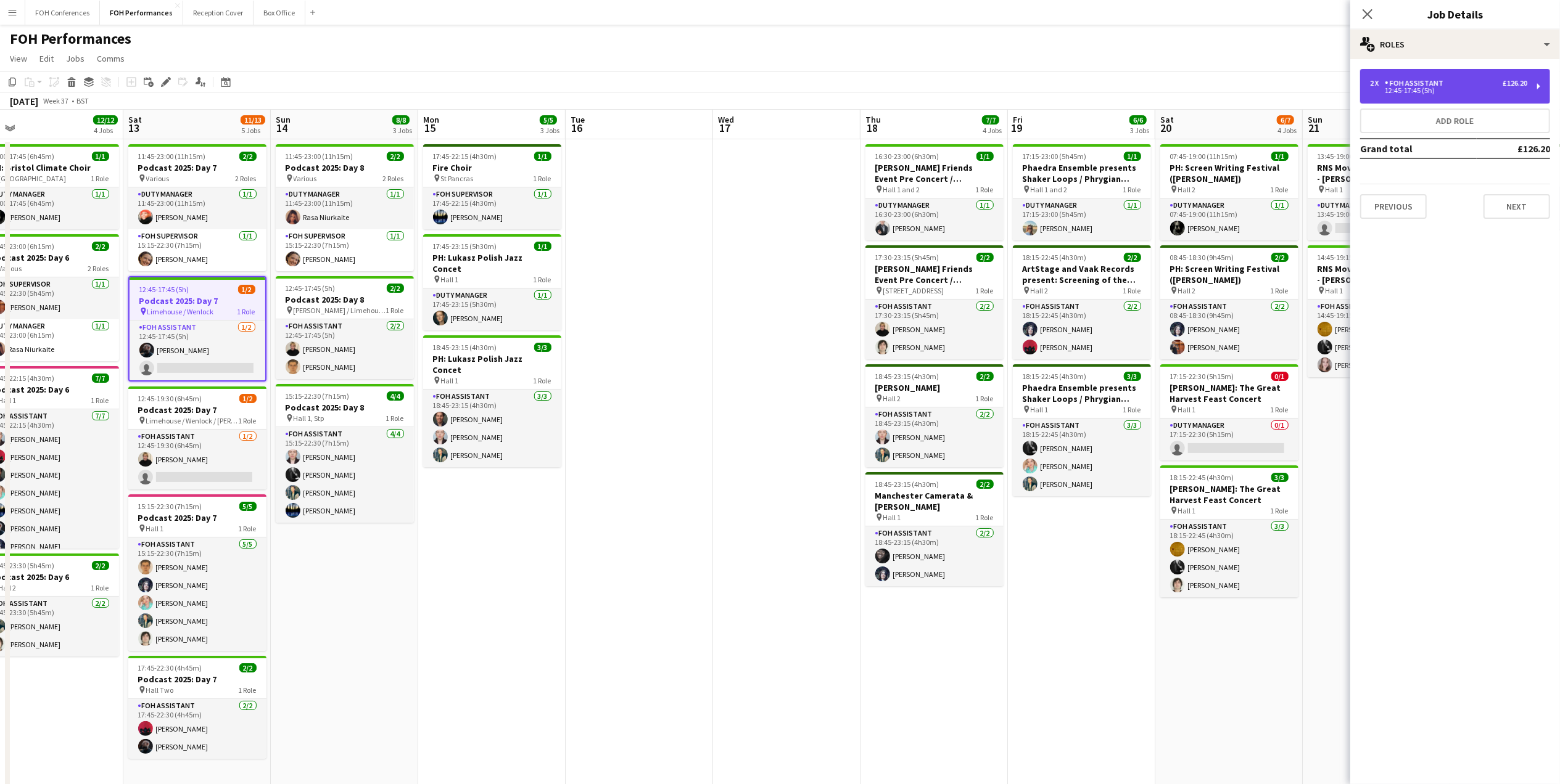
click at [1229, 86] on div "2 x FOH Assistant £126.20 12:45-17:45 (5h)" at bounding box center [1455, 86] width 190 height 34
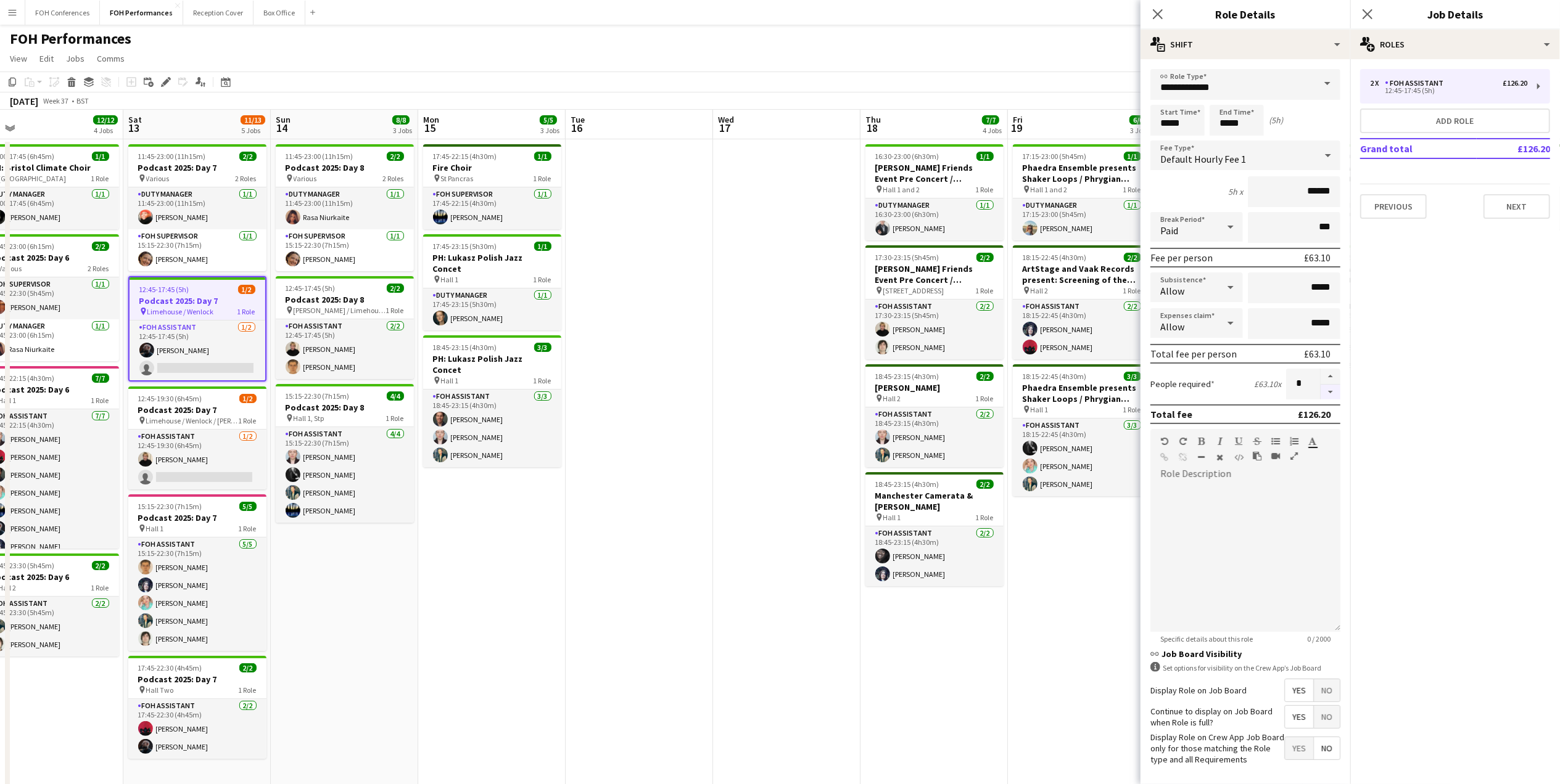
click at [1229, 389] on button "button" at bounding box center [1330, 392] width 20 height 15
type input "*"
click at [1012, 55] on app-page-menu "View Day view expanded Day view collapsed Month view Date picker Jump to [DATE]…" at bounding box center [780, 60] width 1560 height 23
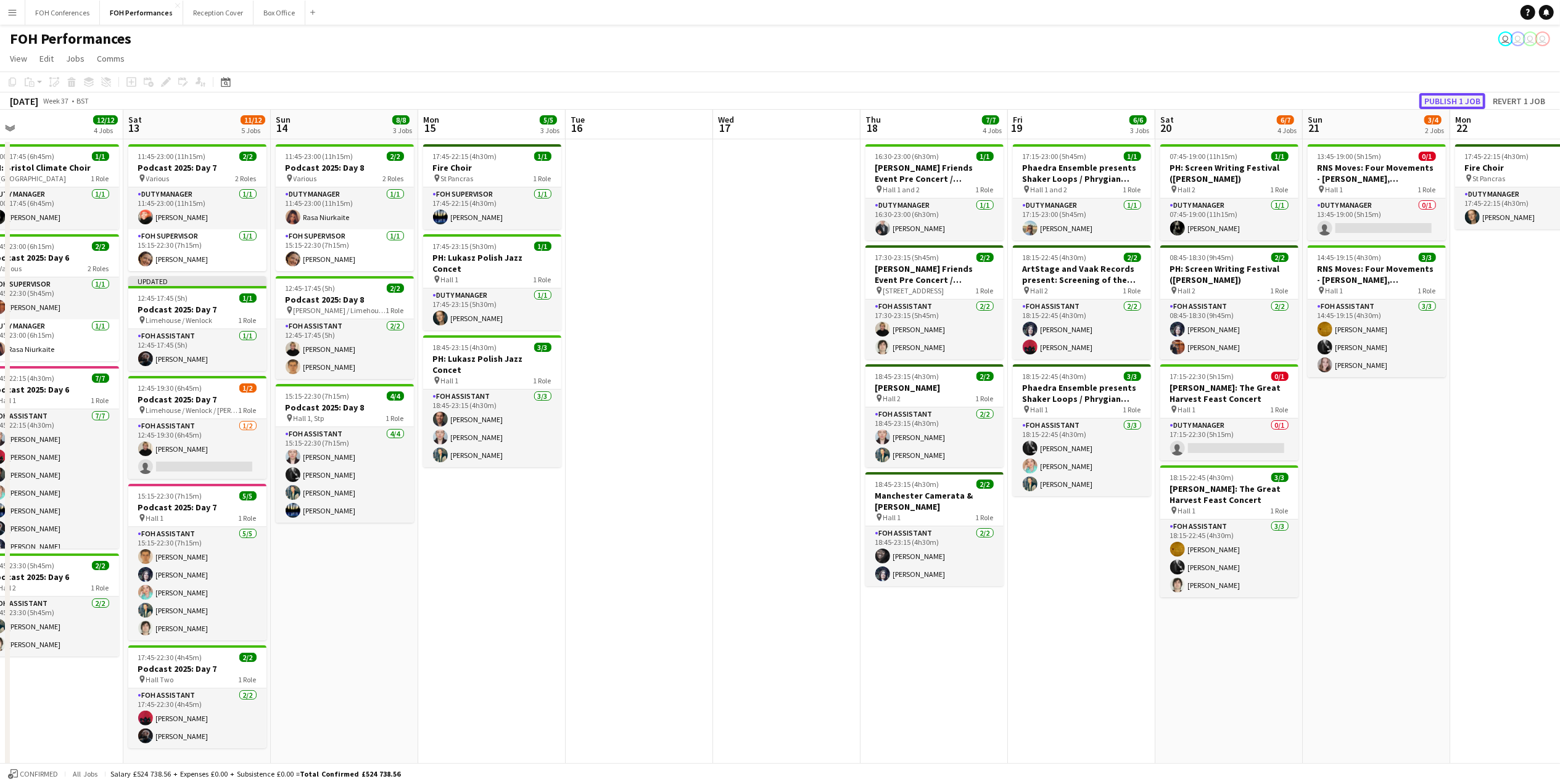
click at [1229, 95] on button "Publish 1 job" at bounding box center [1452, 101] width 66 height 16
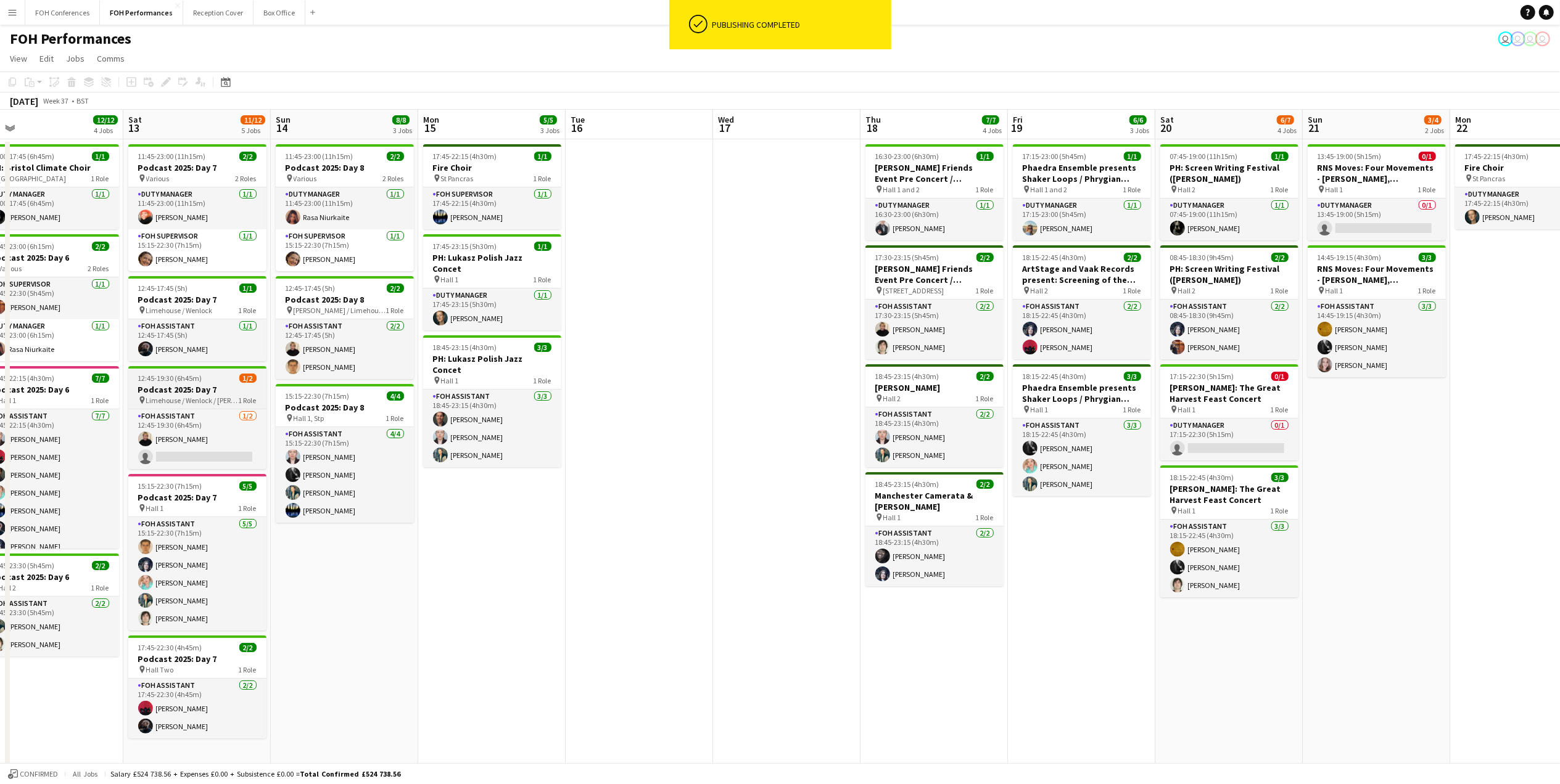
click at [190, 393] on h3 "Podcast 2025: Day 7" at bounding box center [197, 390] width 138 height 11
click at [163, 87] on div "Edit" at bounding box center [165, 81] width 14 height 14
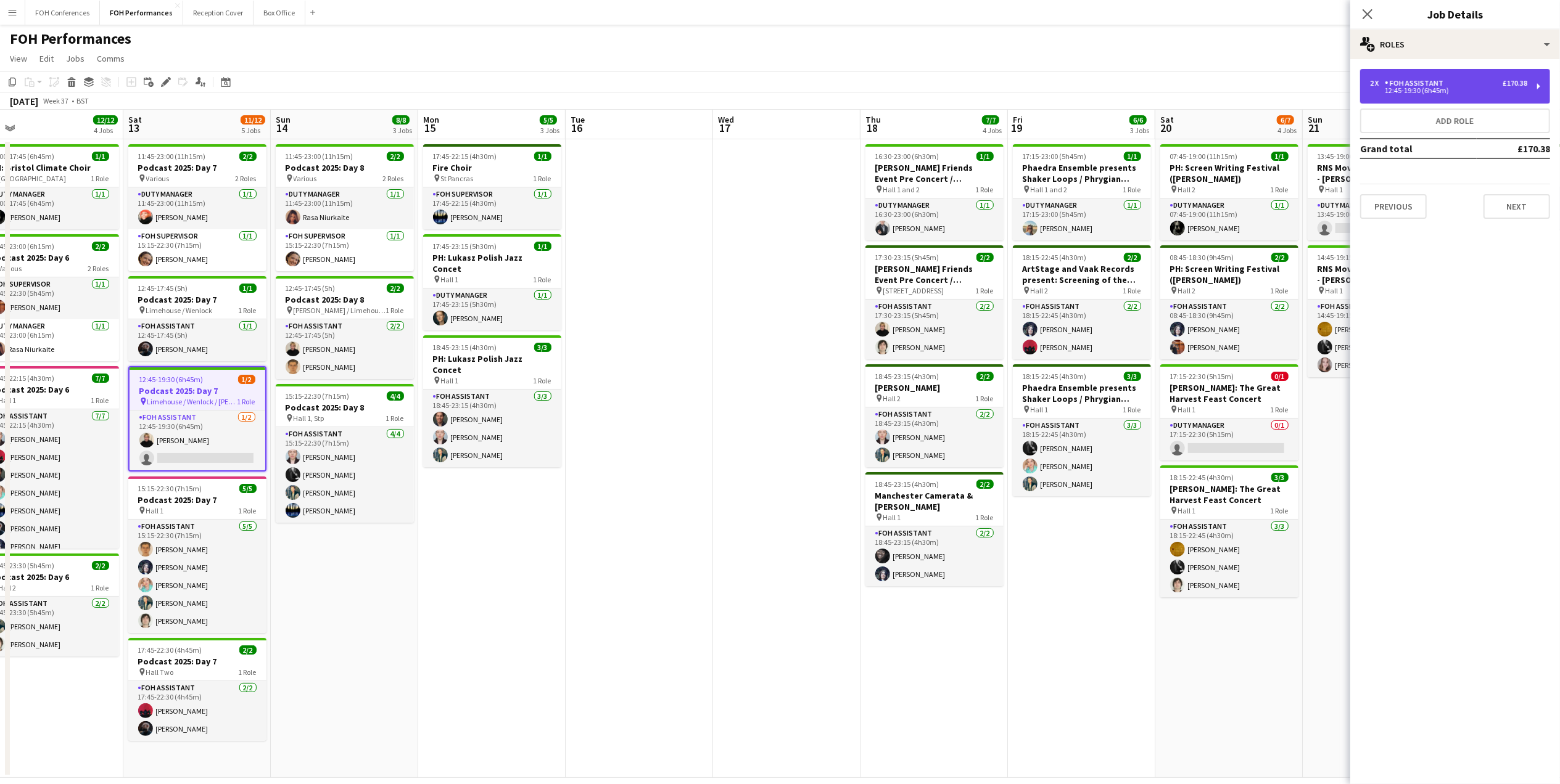
click at [1229, 70] on div "2 x FOH Assistant £170.38 12:45-19:30 (6h45m)" at bounding box center [1455, 86] width 190 height 34
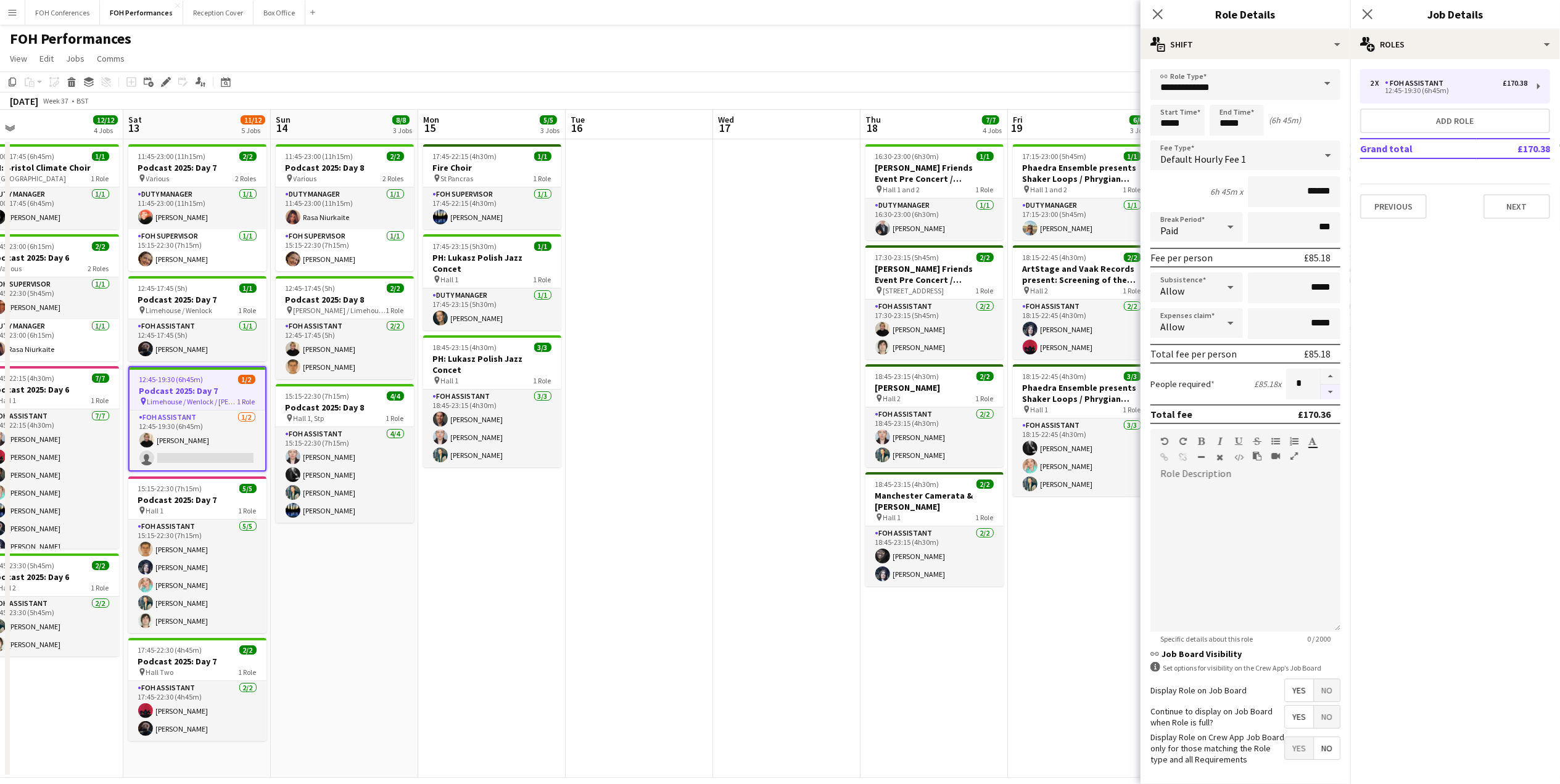
click at [1229, 392] on button "button" at bounding box center [1330, 392] width 20 height 15
type input "*"
click at [909, 32] on div "FOH Performances user user user user" at bounding box center [780, 37] width 1560 height 23
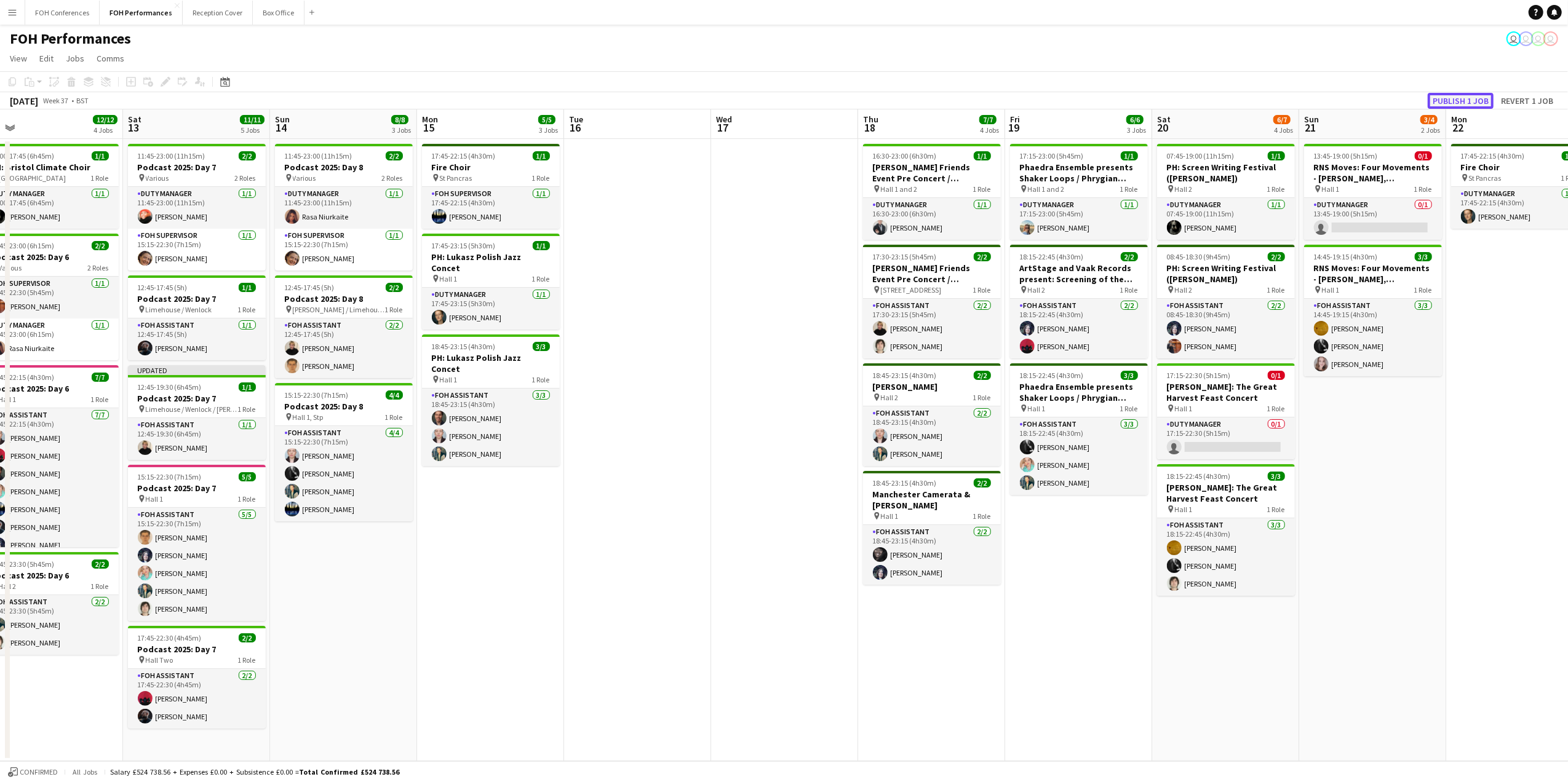
click at [1226, 95] on button "Publish 1 job" at bounding box center [1461, 100] width 66 height 16
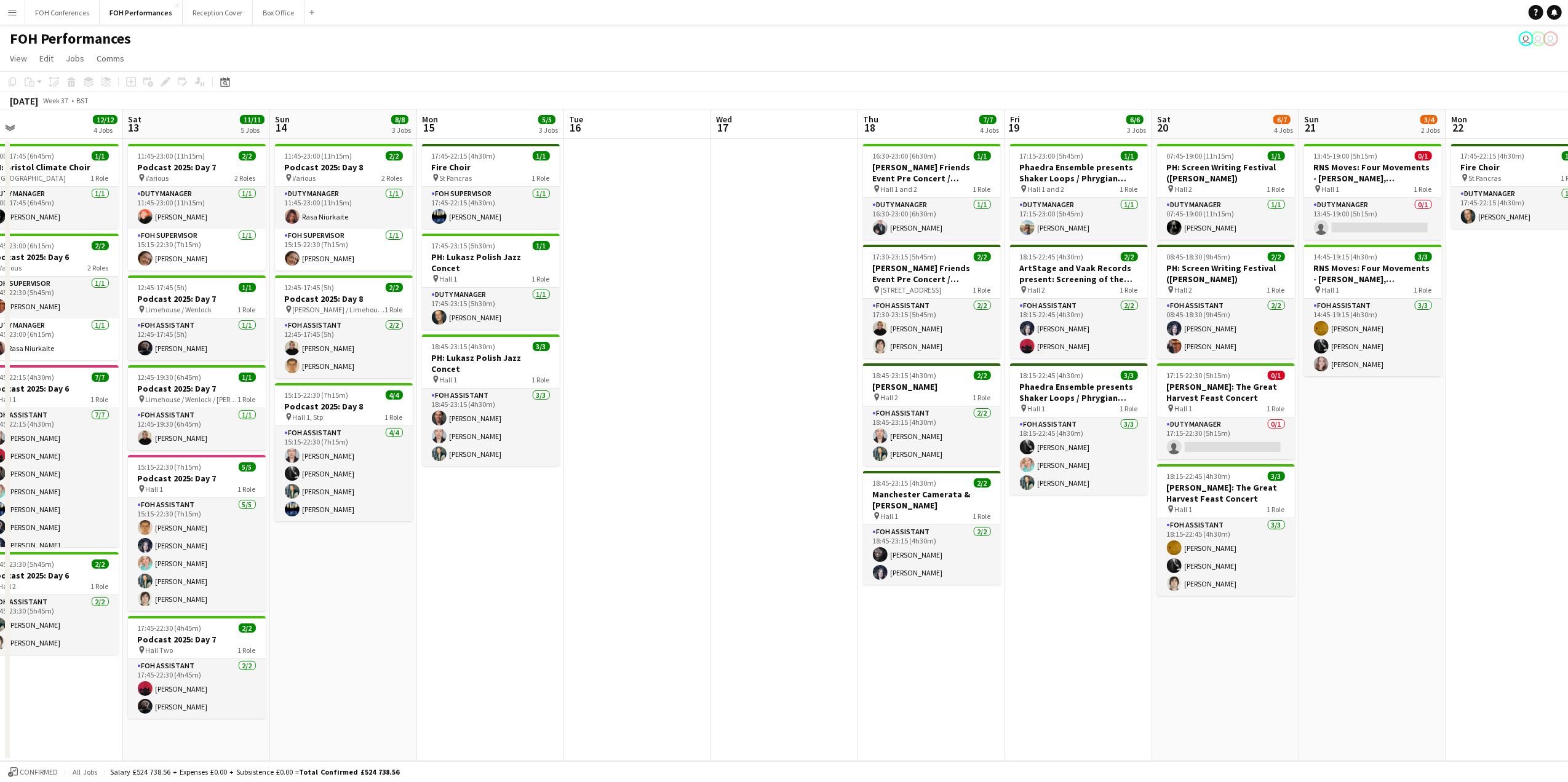
click at [1226, 429] on app-date-cell "13:45-19:00 (5h15m) 0/1 RNS Moves: Four Movements - Glass, [PERSON_NAME], [PERS…" at bounding box center [1373, 450] width 147 height 623
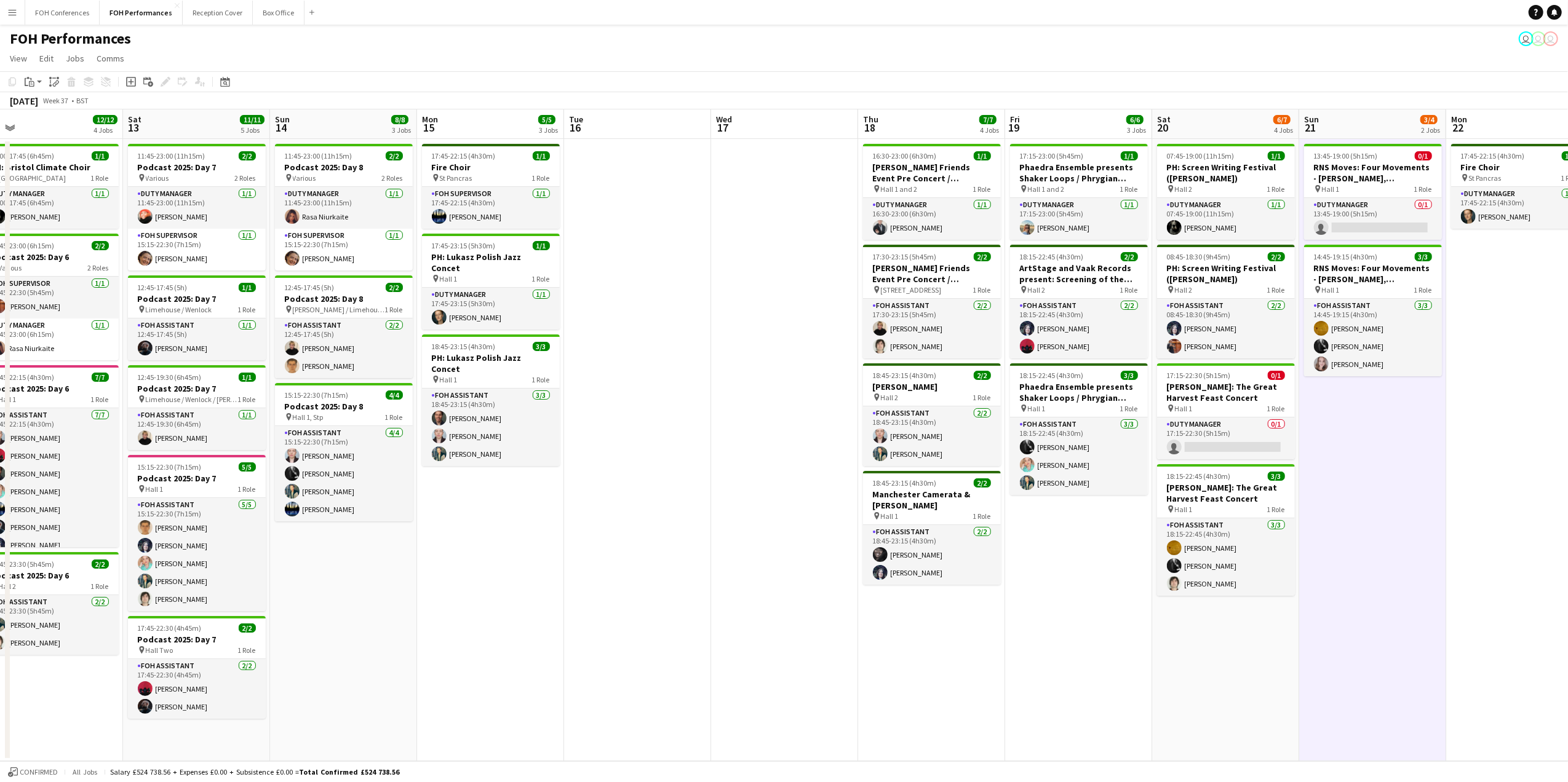
drag, startPoint x: 742, startPoint y: 27, endPoint x: 740, endPoint y: 8, distance: 19.1
click at [742, 27] on div "FOH Performances user user user" at bounding box center [784, 36] width 1568 height 23
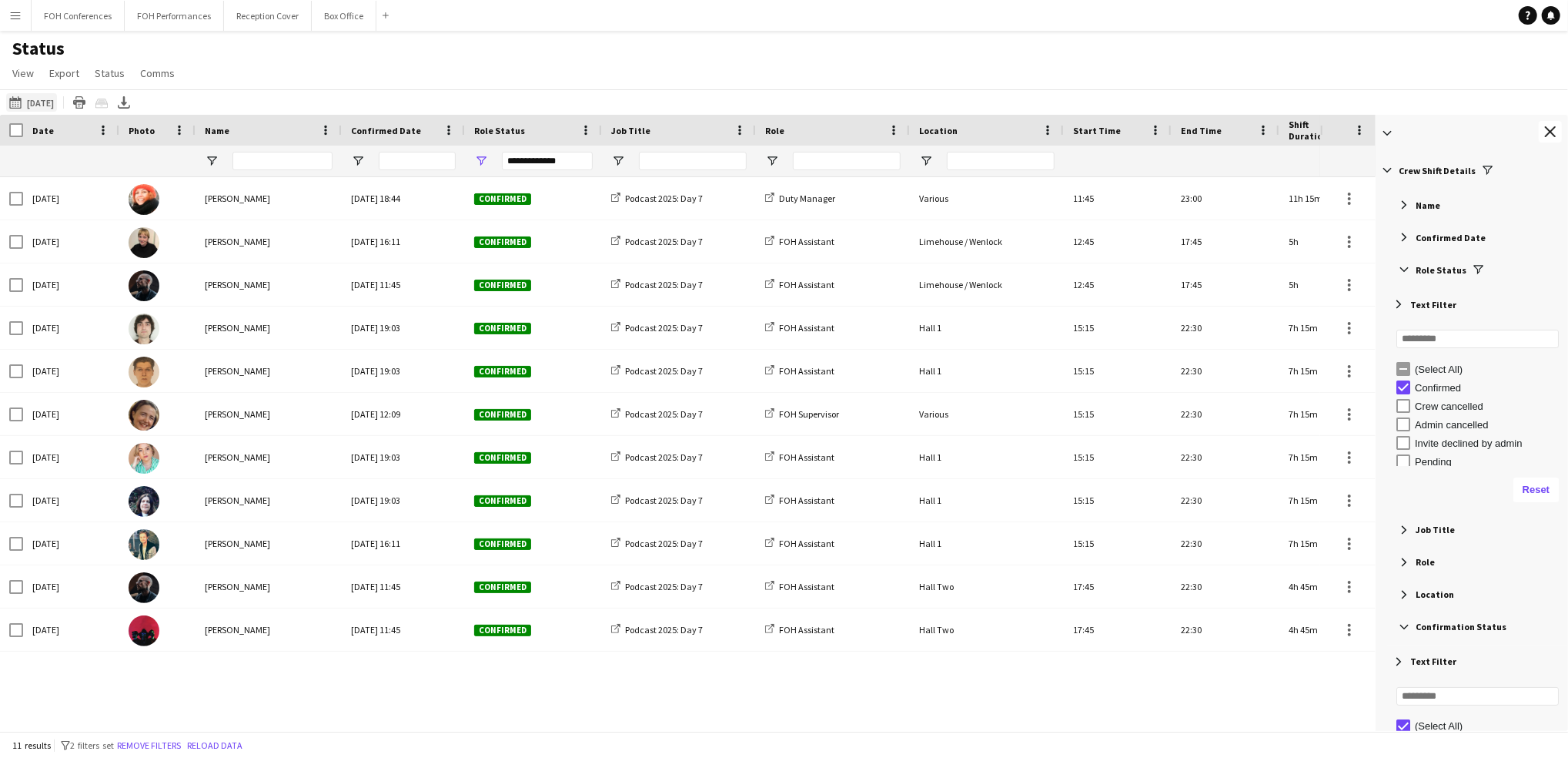
click at [49, 99] on button "06-09-2025 to 12-09-2025 13-09-2025" at bounding box center [31, 102] width 51 height 18
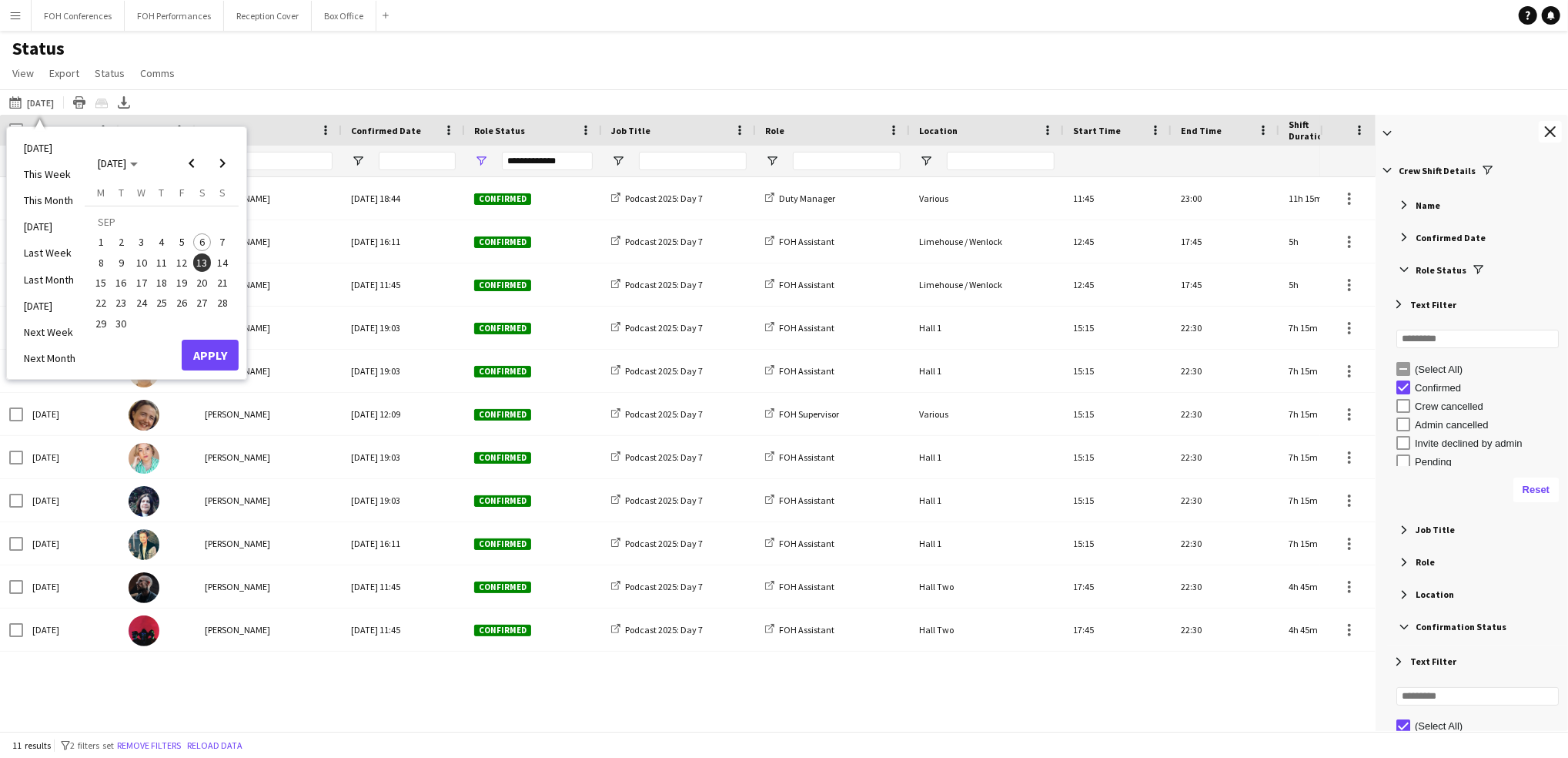
click at [187, 262] on span "12" at bounding box center [181, 262] width 18 height 18
click at [222, 353] on button "Apply" at bounding box center [210, 355] width 57 height 31
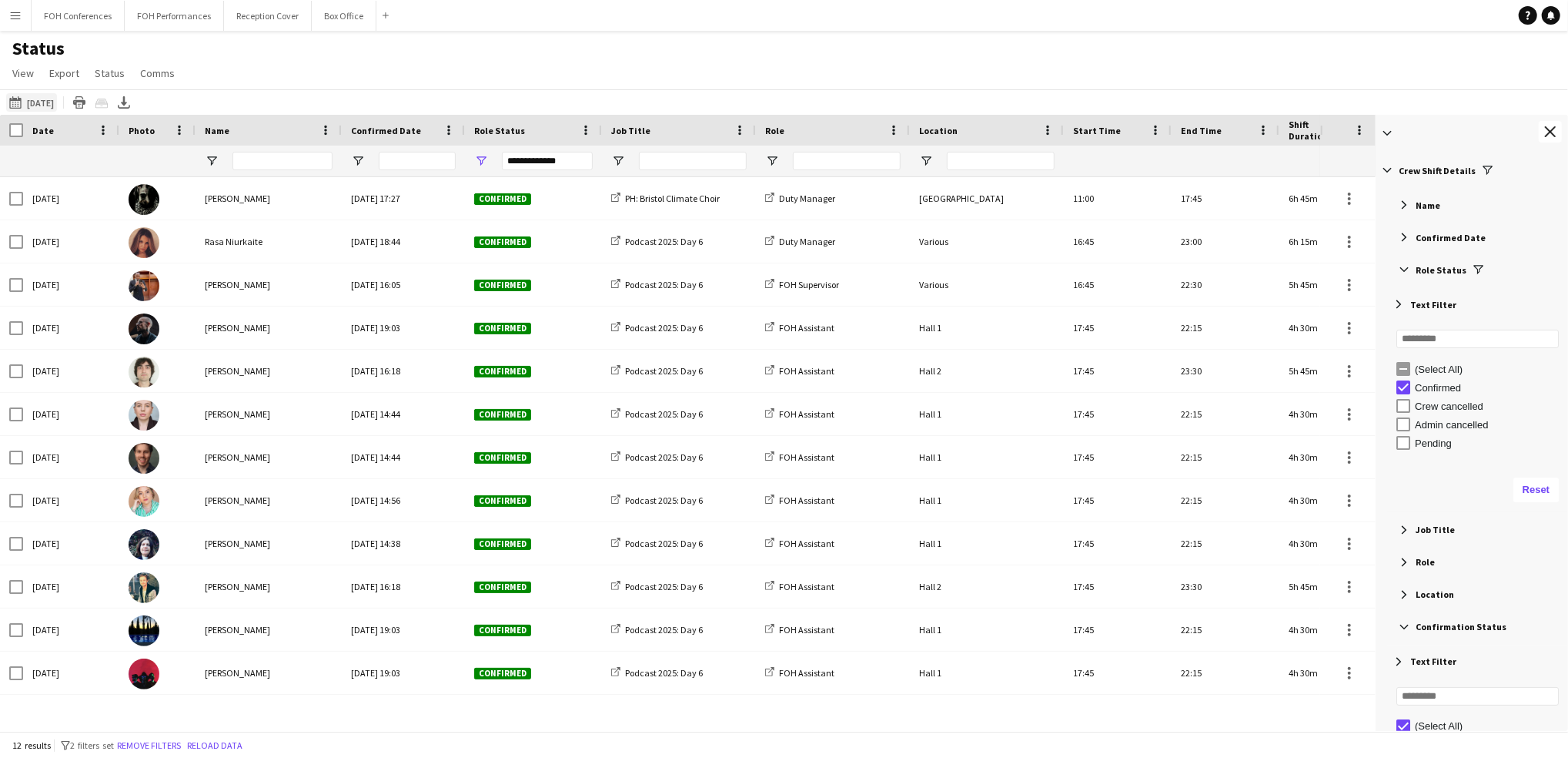
click at [40, 98] on button "06-09-2025 to 12-09-2025 12-09-2025" at bounding box center [31, 102] width 51 height 18
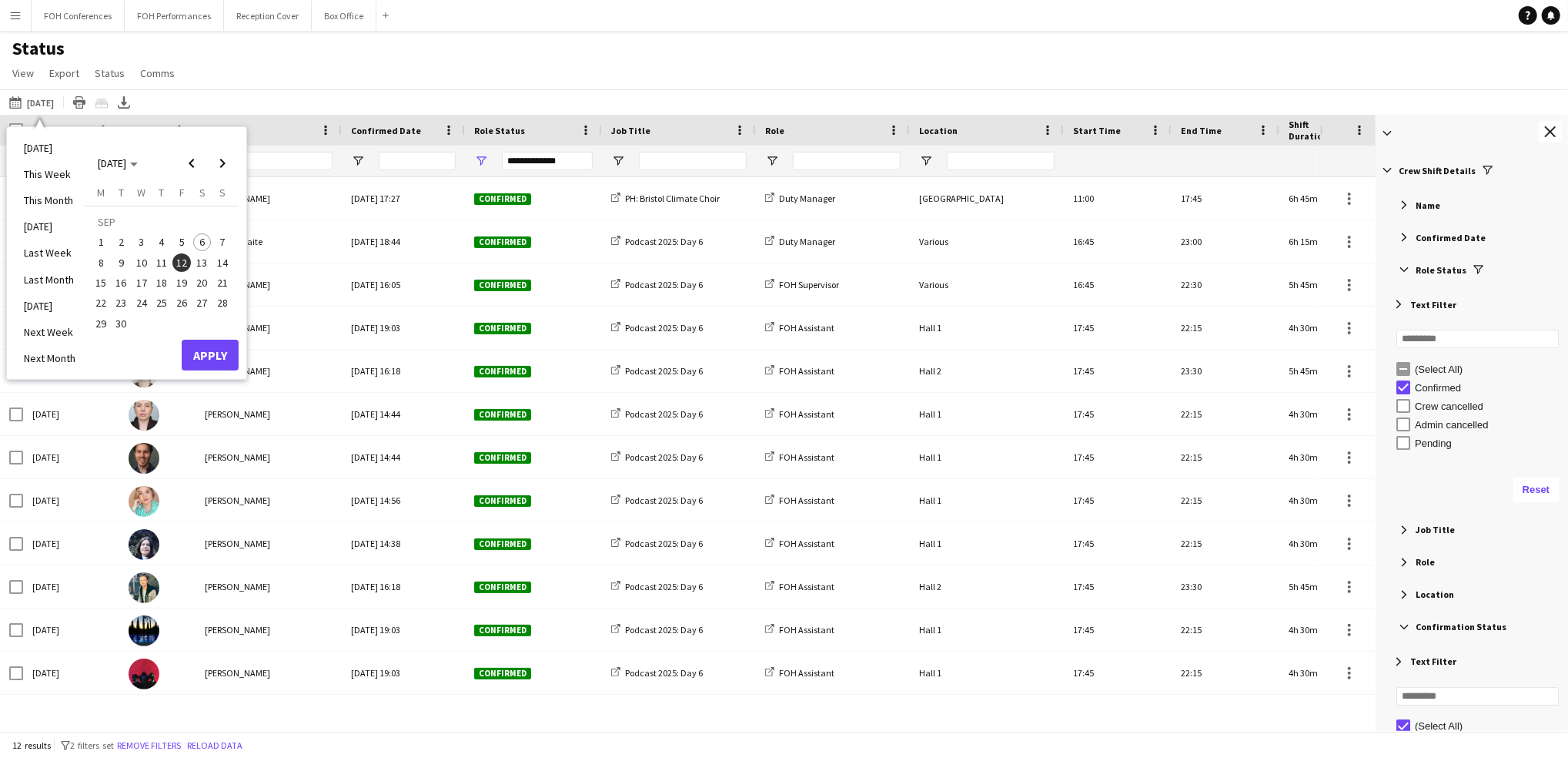
click at [194, 259] on span "13" at bounding box center [202, 262] width 18 height 18
click at [216, 358] on button "Apply" at bounding box center [210, 355] width 57 height 31
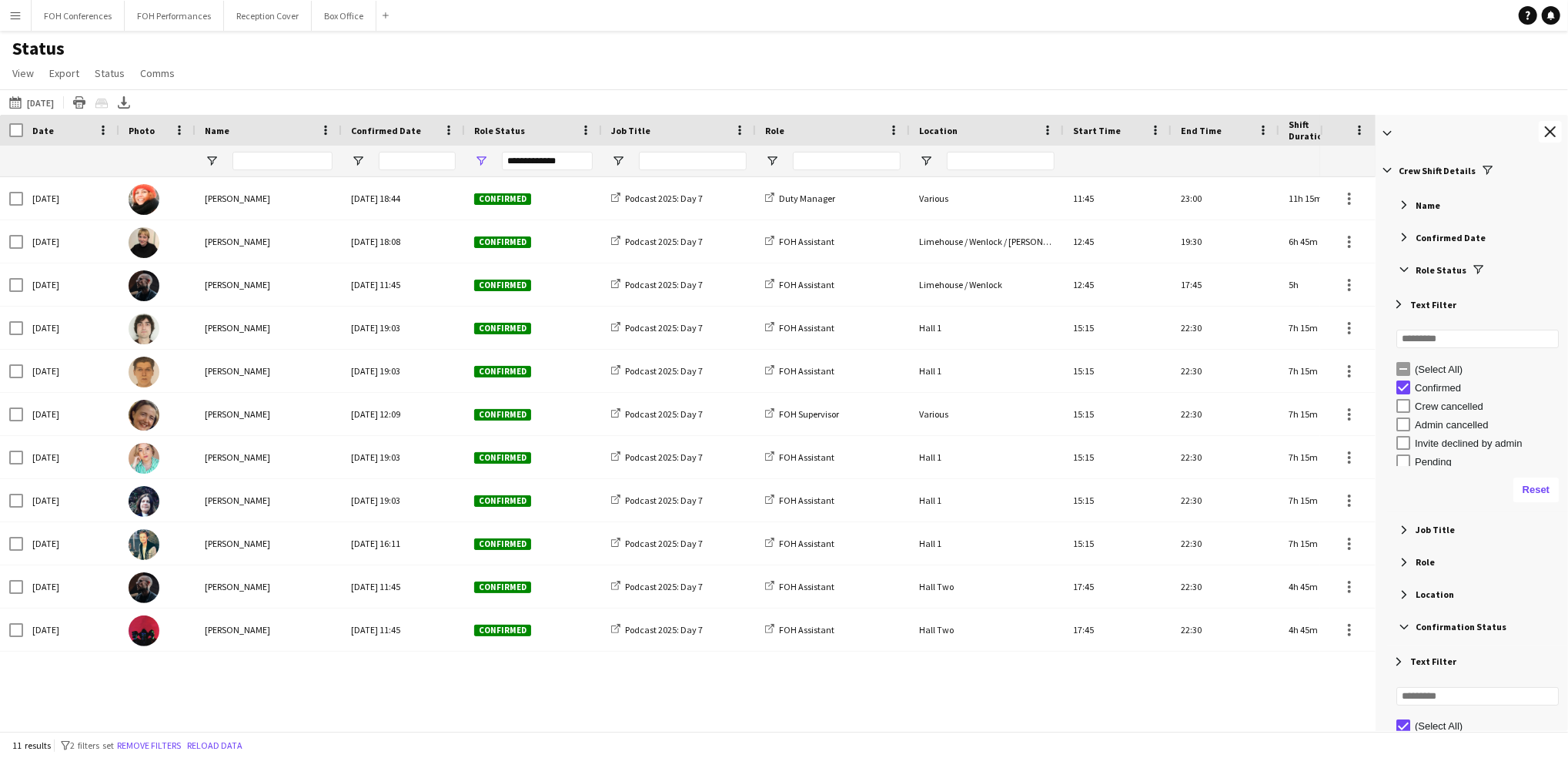
click at [293, 55] on div "Status View Views Default view Call Sheets GB View Weekly Staffing Report ZD TE…" at bounding box center [784, 63] width 1568 height 52
click at [130, 108] on icon at bounding box center [124, 108] width 12 height 3
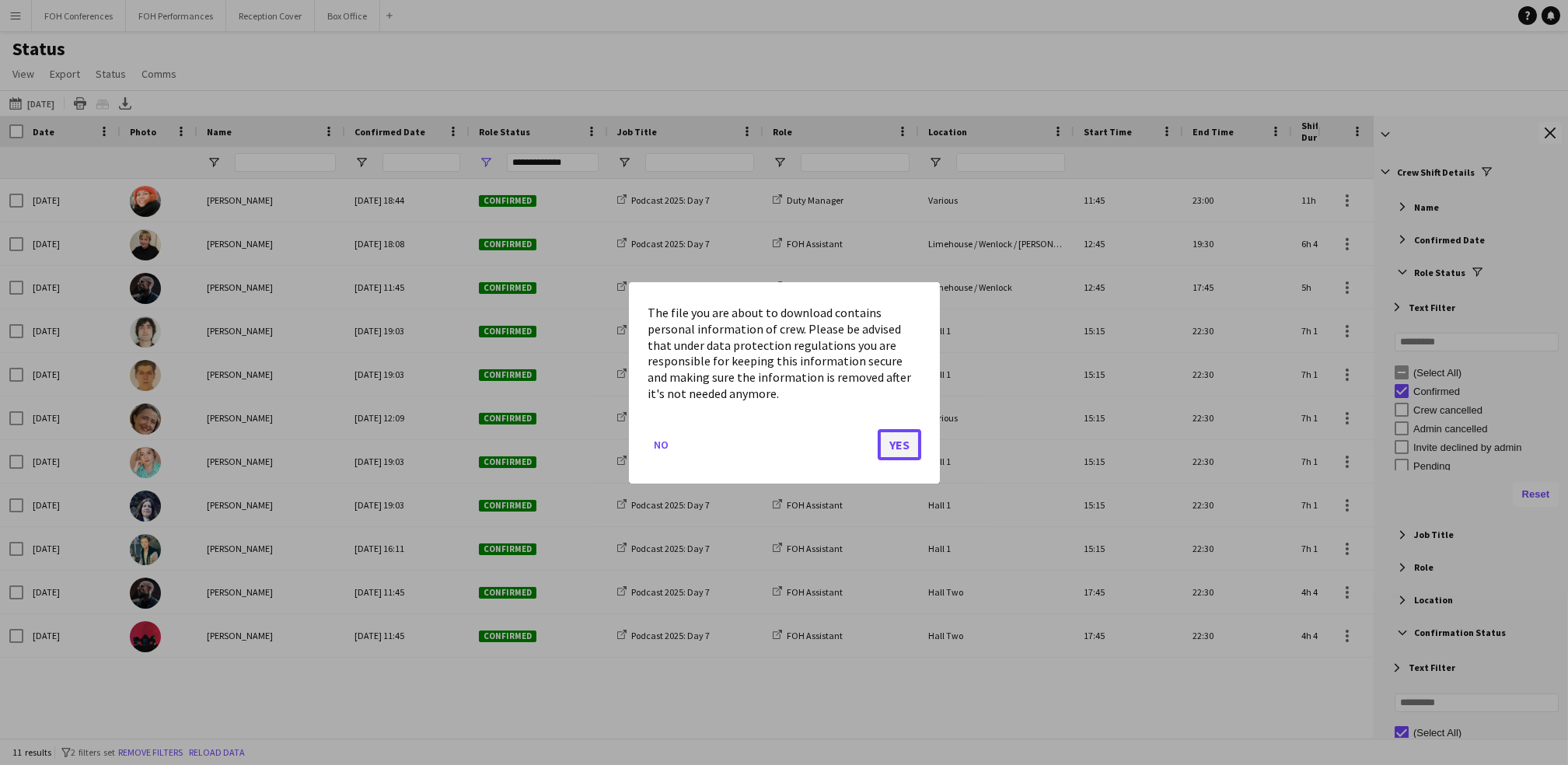
click at [914, 441] on button "Yes" at bounding box center [899, 444] width 43 height 31
